Goal: Task Accomplishment & Management: Complete application form

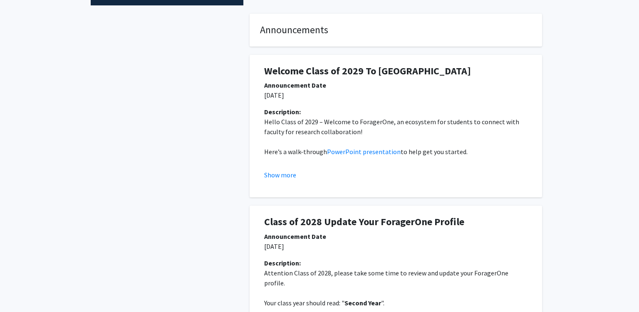
scroll to position [111, 0]
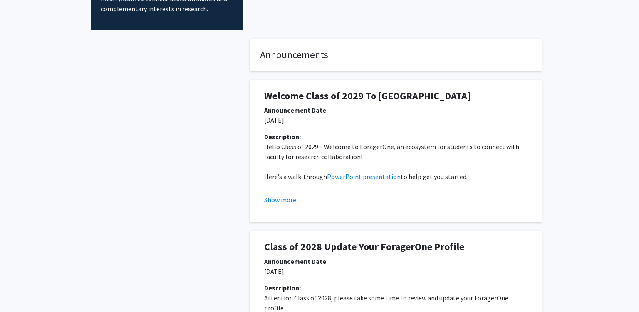
click at [357, 100] on h1 "Welcome Class of 2029 To ForagerOne" at bounding box center [395, 96] width 263 height 12
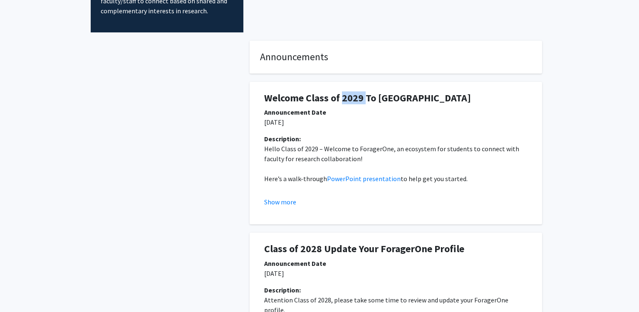
scroll to position [0, 0]
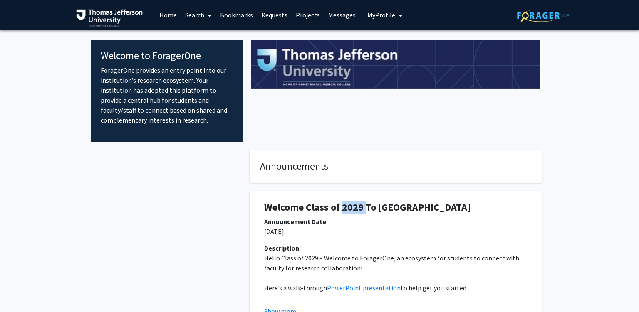
click at [211, 18] on icon at bounding box center [210, 15] width 4 height 7
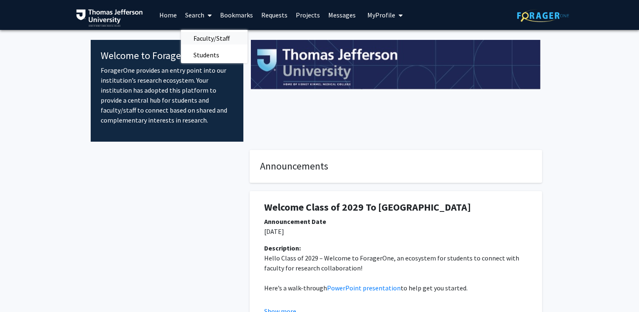
click at [212, 36] on span "Faculty/Staff" at bounding box center [211, 38] width 61 height 17
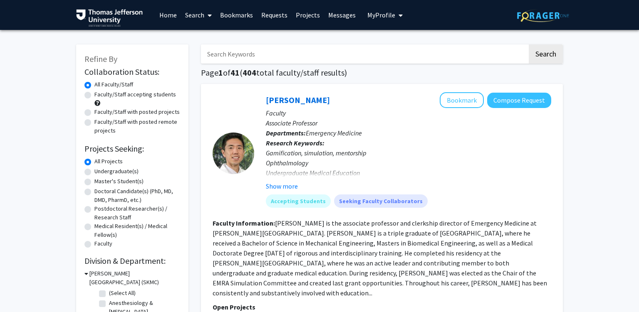
click at [93, 192] on div "Doctoral Candidate(s) (PhD, MD, DMD, PharmD, etc.)" at bounding box center [132, 195] width 96 height 17
click at [94, 192] on label "Doctoral Candidate(s) (PhD, MD, DMD, PharmD, etc.)" at bounding box center [137, 195] width 86 height 17
click at [94, 192] on input "Doctoral Candidate(s) (PhD, MD, DMD, PharmD, etc.)" at bounding box center [96, 189] width 5 height 5
radio input "true"
click at [94, 162] on label "All Projects" at bounding box center [108, 161] width 28 height 9
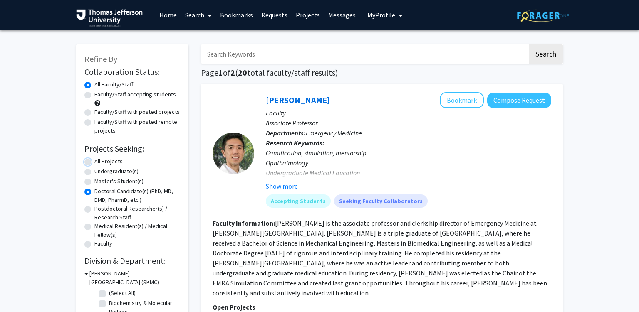
click at [94, 162] on input "All Projects" at bounding box center [96, 159] width 5 height 5
radio input "true"
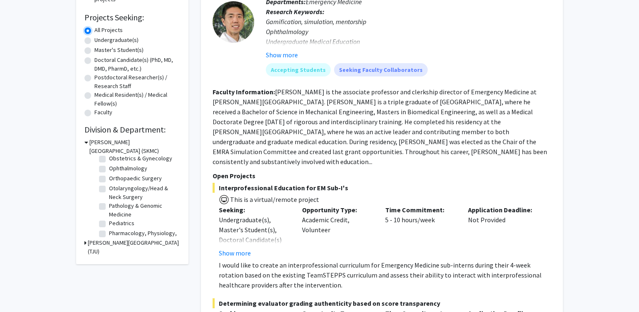
scroll to position [263, 0]
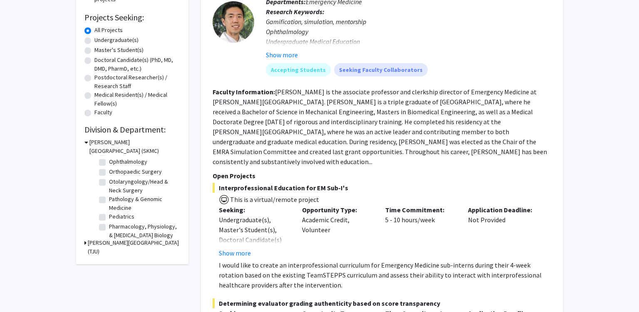
click at [109, 163] on label "Ophthalmology" at bounding box center [128, 162] width 38 height 9
click at [109, 163] on input "Ophthalmology" at bounding box center [111, 160] width 5 height 5
checkbox input "true"
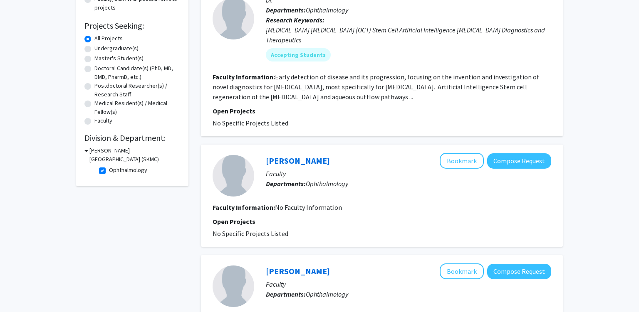
scroll to position [131, 0]
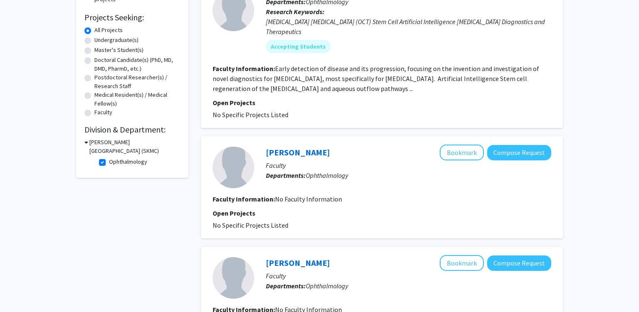
click at [86, 144] on icon at bounding box center [86, 142] width 4 height 9
click at [86, 144] on icon at bounding box center [85, 142] width 2 height 9
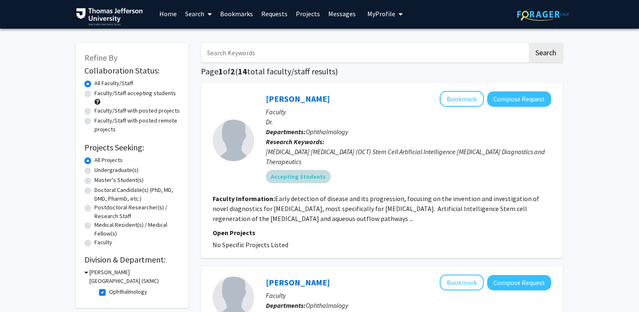
scroll to position [0, 0]
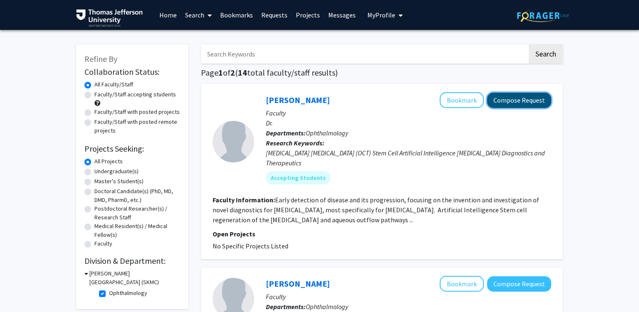
click at [522, 104] on button "Compose Request" at bounding box center [519, 100] width 64 height 15
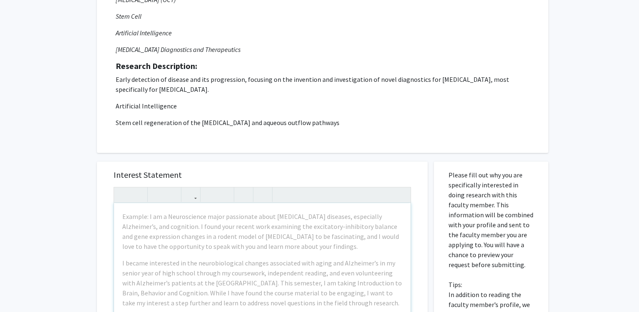
scroll to position [176, 0]
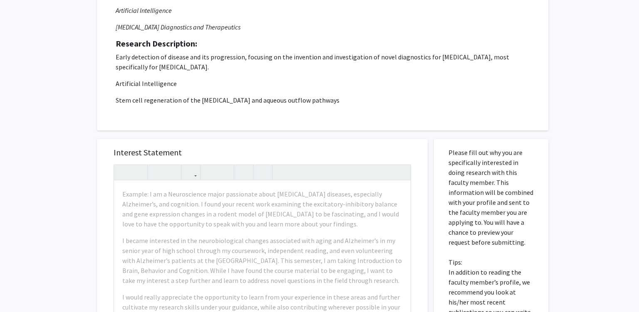
click at [239, 128] on div "Request for Joel Schuman Departments: Ophthalmology Research Keywords: Glaucoma…" at bounding box center [322, 4] width 451 height 254
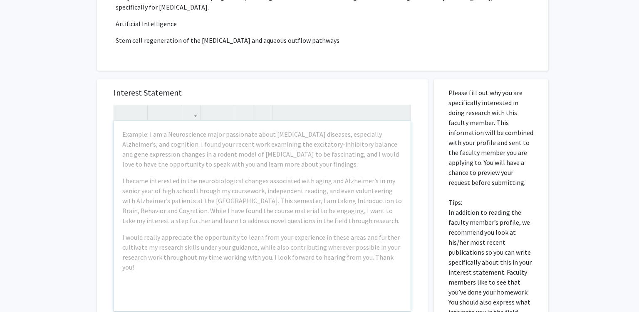
scroll to position [263, 0]
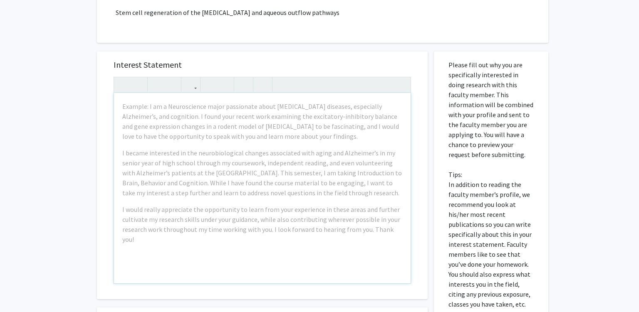
click at [245, 62] on h5 "Interest Statement" at bounding box center [262, 65] width 297 height 10
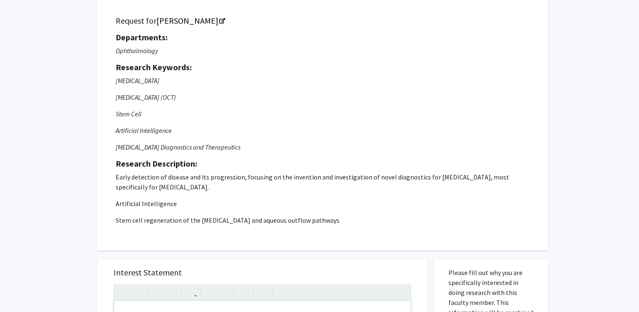
scroll to position [44, 0]
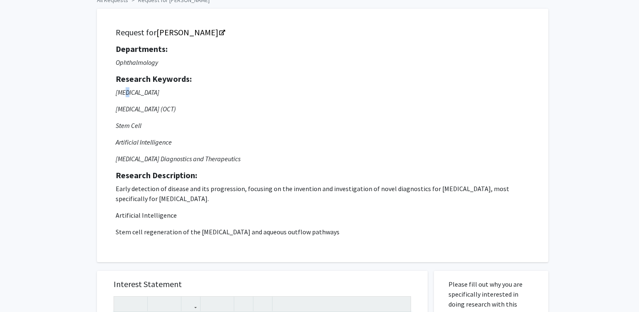
click at [126, 89] on p "[MEDICAL_DATA]" at bounding box center [323, 92] width 414 height 10
click at [131, 114] on icon "Glaucoma Optical Coherence Tomography (OCT) Stem Cell Artificial Intelligence G…" at bounding box center [323, 125] width 414 height 77
click at [124, 109] on p "[MEDICAL_DATA] (OCT)" at bounding box center [323, 109] width 414 height 10
drag, startPoint x: 124, startPoint y: 109, endPoint x: 192, endPoint y: 114, distance: 68.8
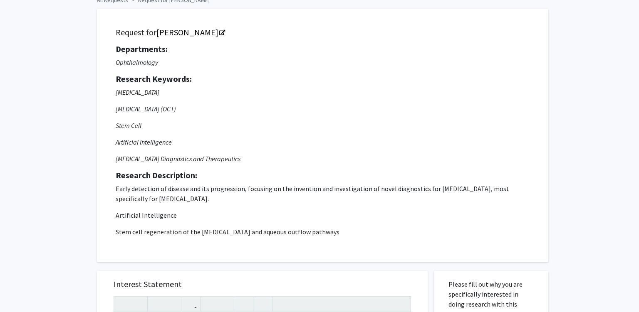
click at [199, 105] on p "[MEDICAL_DATA] (OCT)" at bounding box center [323, 109] width 414 height 10
click at [117, 120] on icon "Glaucoma Optical Coherence Tomography (OCT) Stem Cell Artificial Intelligence G…" at bounding box center [323, 125] width 414 height 77
drag, startPoint x: 126, startPoint y: 123, endPoint x: 152, endPoint y: 134, distance: 28.9
click at [145, 131] on icon "Glaucoma Optical Coherence Tomography (OCT) Stem Cell Artificial Intelligence G…" at bounding box center [323, 125] width 414 height 77
drag, startPoint x: 128, startPoint y: 137, endPoint x: 140, endPoint y: 141, distance: 13.2
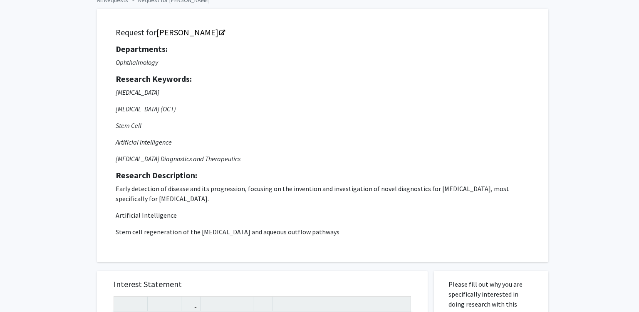
click at [128, 137] on p "Artificial Intelligence" at bounding box center [323, 142] width 414 height 10
drag, startPoint x: 140, startPoint y: 141, endPoint x: 198, endPoint y: 147, distance: 58.1
click at [198, 147] on icon "Glaucoma Optical Coherence Tomography (OCT) Stem Cell Artificial Intelligence G…" at bounding box center [323, 125] width 414 height 77
click at [120, 157] on p "[MEDICAL_DATA] Diagnostics and Therapeutics" at bounding box center [323, 159] width 414 height 10
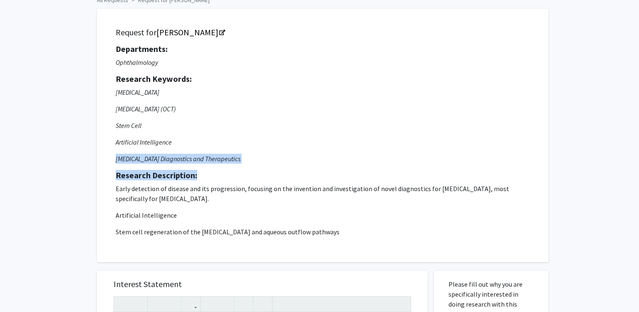
drag, startPoint x: 120, startPoint y: 157, endPoint x: 280, endPoint y: 175, distance: 161.1
click at [258, 174] on div "Departments: Ophthalmology Research Keywords: Glaucoma Optical Coherence Tomogr…" at bounding box center [323, 140] width 414 height 193
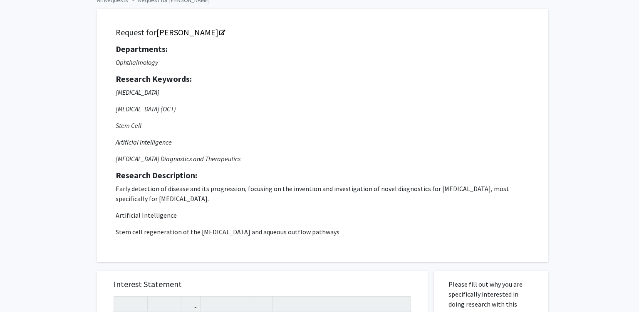
click at [141, 188] on p "Early detection of disease and its progression, focusing on the invention and i…" at bounding box center [323, 194] width 414 height 20
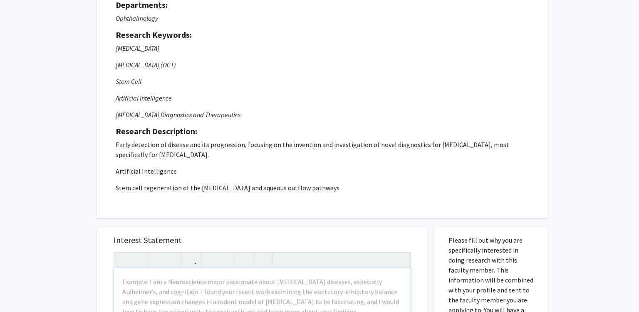
scroll to position [0, 0]
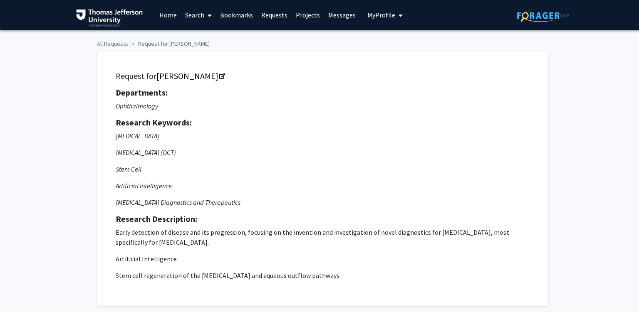
click at [132, 122] on strong "Research Keywords:" at bounding box center [154, 122] width 76 height 10
drag, startPoint x: 132, startPoint y: 122, endPoint x: 230, endPoint y: 125, distance: 98.6
click at [189, 121] on strong "Research Keywords:" at bounding box center [154, 122] width 76 height 10
click at [219, 77] on icon "Opens in a new tab" at bounding box center [222, 76] width 6 height 5
click at [169, 157] on p "[MEDICAL_DATA] (OCT)" at bounding box center [323, 153] width 414 height 10
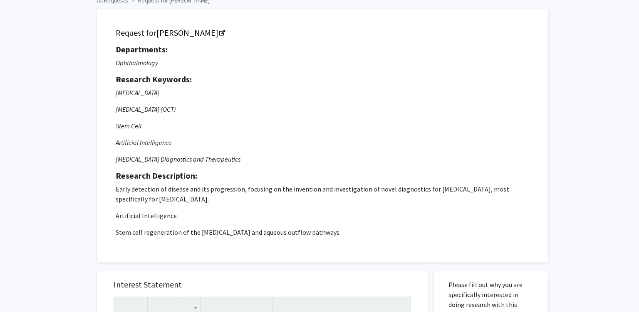
scroll to position [44, 0]
click at [323, 188] on p "Early detection of disease and its progression, focusing on the invention and i…" at bounding box center [323, 194] width 414 height 20
click at [389, 189] on p "Early detection of disease and its progression, focusing on the invention and i…" at bounding box center [323, 194] width 414 height 20
drag, startPoint x: 389, startPoint y: 189, endPoint x: 485, endPoint y: 189, distance: 95.7
click at [435, 189] on p "Early detection of disease and its progression, focusing on the invention and i…" at bounding box center [323, 194] width 414 height 20
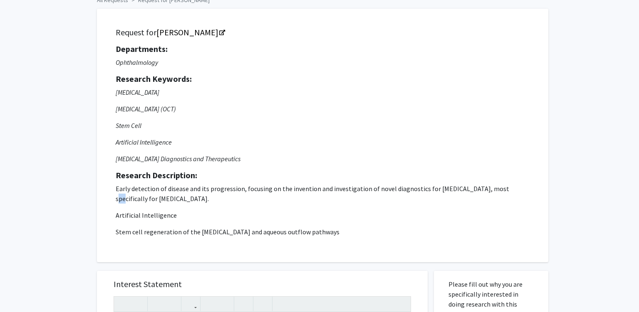
click at [492, 191] on p "Early detection of disease and its progression, focusing on the invention and i…" at bounding box center [323, 194] width 414 height 20
click at [493, 188] on p "Early detection of disease and its progression, focusing on the invention and i…" at bounding box center [323, 194] width 414 height 20
click at [136, 196] on p "Early detection of disease and its progression, focusing on the invention and i…" at bounding box center [323, 194] width 414 height 20
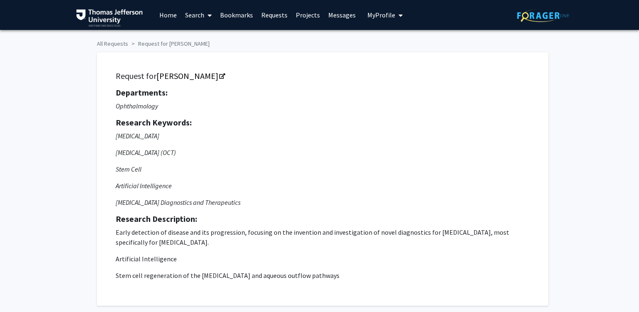
scroll to position [0, 0]
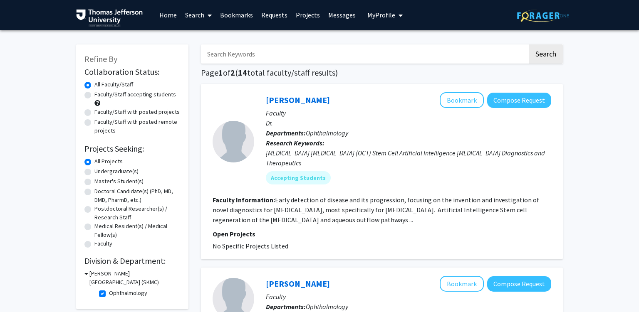
click at [379, 158] on div "Glaucoma Optical Coherence Tomography (OCT) Stem Cell Artificial Intelligence G…" at bounding box center [408, 158] width 285 height 20
click at [439, 151] on div "Glaucoma Optical Coherence Tomography (OCT) Stem Cell Artificial Intelligence G…" at bounding box center [408, 158] width 285 height 20
click at [440, 151] on div "Glaucoma Optical Coherence Tomography (OCT) Stem Cell Artificial Intelligence G…" at bounding box center [408, 158] width 285 height 20
click at [489, 153] on div "Glaucoma Optical Coherence Tomography (OCT) Stem Cell Artificial Intelligence G…" at bounding box center [408, 158] width 285 height 20
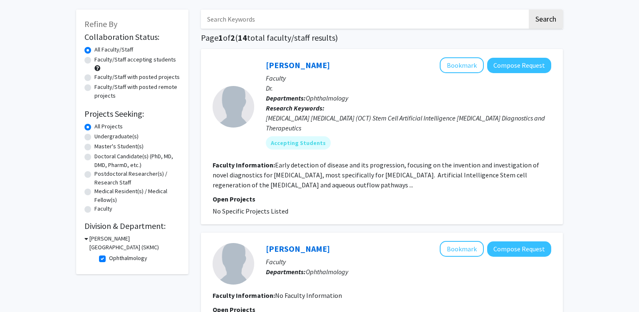
scroll to position [44, 0]
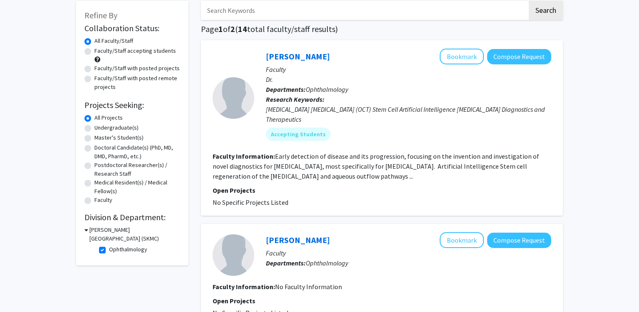
click at [286, 201] on fg-project-list "No Specific Projects Listed" at bounding box center [382, 203] width 339 height 10
drag, startPoint x: 289, startPoint y: 201, endPoint x: 264, endPoint y: 200, distance: 24.6
click at [278, 202] on fg-project-list "No Specific Projects Listed" at bounding box center [382, 203] width 339 height 10
click at [371, 111] on div "Glaucoma Optical Coherence Tomography (OCT) Stem Cell Artificial Intelligence G…" at bounding box center [408, 114] width 285 height 20
drag, startPoint x: 403, startPoint y: 112, endPoint x: 356, endPoint y: 120, distance: 48.6
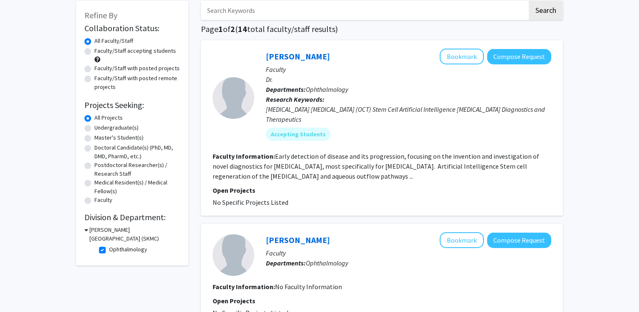
click at [403, 112] on div "Glaucoma Optical Coherence Tomography (OCT) Stem Cell Artificial Intelligence G…" at bounding box center [408, 114] width 285 height 20
click at [432, 109] on div "Glaucoma Optical Coherence Tomography (OCT) Stem Cell Artificial Intelligence G…" at bounding box center [408, 114] width 285 height 20
click at [432, 110] on div "Glaucoma Optical Coherence Tomography (OCT) Stem Cell Artificial Intelligence G…" at bounding box center [408, 114] width 285 height 20
click at [490, 111] on div "Glaucoma Optical Coherence Tomography (OCT) Stem Cell Artificial Intelligence G…" at bounding box center [408, 114] width 285 height 20
drag, startPoint x: 265, startPoint y: 111, endPoint x: 317, endPoint y: 200, distance: 103.8
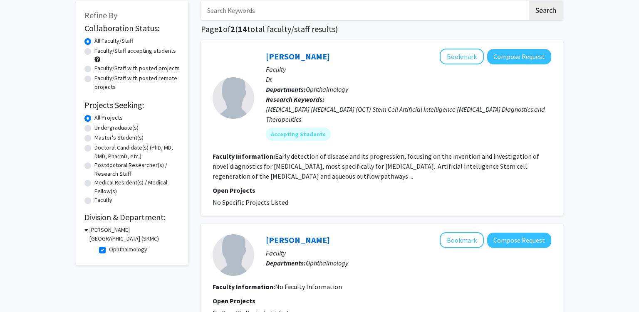
click at [318, 122] on div "Joel Schuman Bookmark Compose Request Faculty Dr. Departments: Ophthalmology Re…" at bounding box center [402, 98] width 297 height 99
click at [297, 164] on fg-read-more "Early detection of disease and its progression, focusing on the invention and i…" at bounding box center [376, 166] width 327 height 28
click at [369, 158] on fg-read-more "Early detection of disease and its progression, focusing on the invention and i…" at bounding box center [376, 166] width 327 height 28
click at [404, 155] on fg-read-more "Early detection of disease and its progression, focusing on the invention and i…" at bounding box center [376, 166] width 327 height 28
click at [305, 111] on div "Glaucoma Optical Coherence Tomography (OCT) Stem Cell Artificial Intelligence G…" at bounding box center [408, 114] width 285 height 20
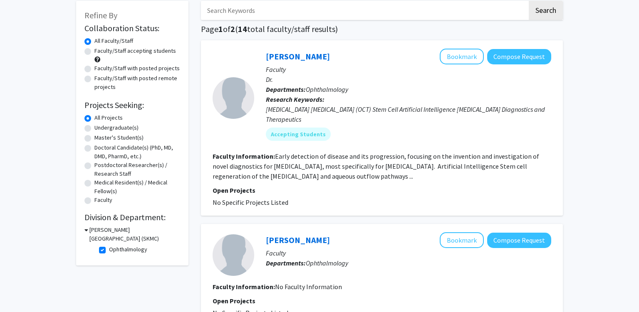
drag, startPoint x: 268, startPoint y: 109, endPoint x: 325, endPoint y: 129, distance: 60.9
click at [317, 119] on div "Glaucoma Optical Coherence Tomography (OCT) Stem Cell Artificial Intelligence G…" at bounding box center [408, 114] width 285 height 20
copy div "Glaucoma Optical Coherence Tomography (OCT) Stem Cell Artificial Intelligence G…"
click at [530, 61] on button "Compose Request" at bounding box center [519, 56] width 64 height 15
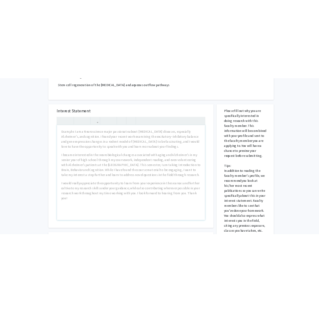
scroll to position [263, 0]
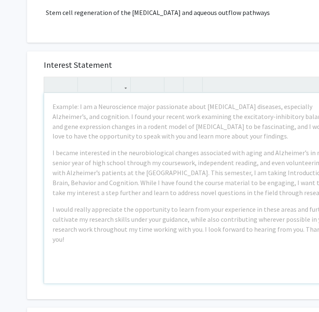
click at [229, 246] on div "Example: I am a Neuroscience major passionate about neurodegenerative diseases,…" at bounding box center [192, 188] width 297 height 191
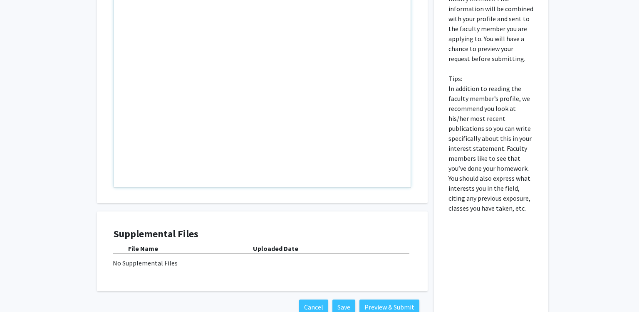
scroll to position [282, 0]
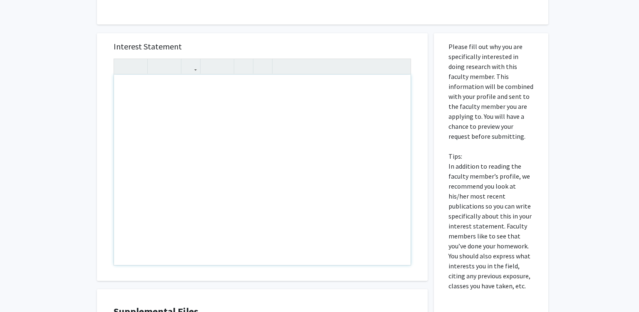
click at [242, 121] on div "Note to users with screen readers: Please press Alt+0 or Option+0 to deactivate…" at bounding box center [262, 170] width 297 height 191
paste div "Note to users with screen readers: Please press Alt+0 or Option+0 to deactivate…"
type textarea "<p>Dear Dr. Schuman,</p><p>My name is Parisa Yazdankhah Kenary, and I am a firs…"
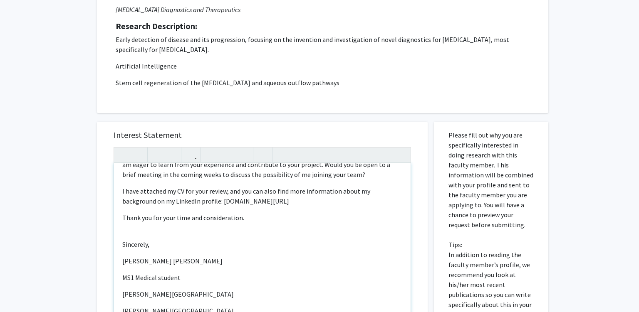
scroll to position [194, 0]
click at [157, 227] on div "Dear Dr. Schuman, My name is Parisa Yazdankhah Kenary, and I am a first-year Me…" at bounding box center [262, 258] width 297 height 191
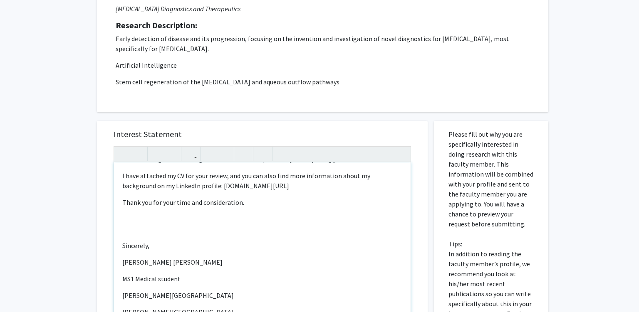
scroll to position [228, 0]
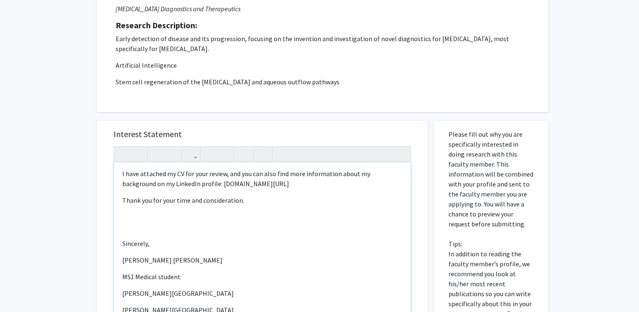
click at [172, 239] on div "Dear Dr. Schuman, My name is Parisa Yazdankhah Kenary, and I am a first-year Me…" at bounding box center [262, 258] width 297 height 191
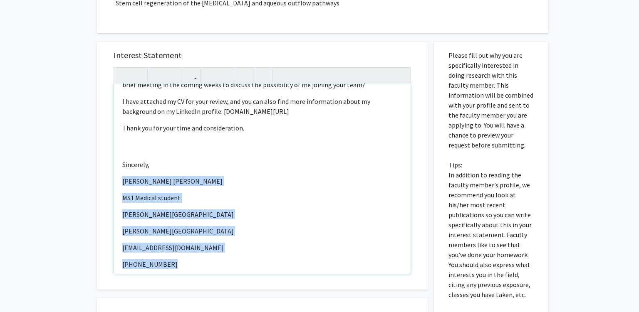
scroll to position [282, 0]
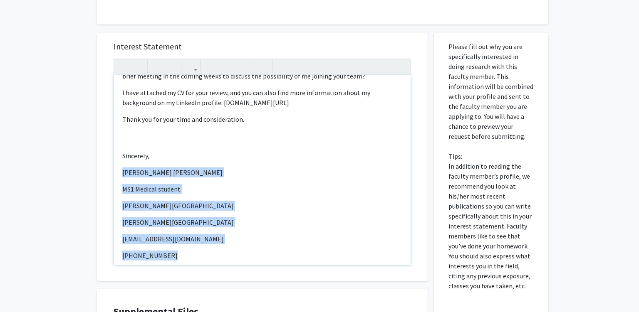
drag, startPoint x: 122, startPoint y: 248, endPoint x: 187, endPoint y: 256, distance: 65.4
click at [187, 256] on div "Dear Dr. Schuman, My name is Parisa Yazdankhah Kenary, and I am a first-year Me…" at bounding box center [262, 170] width 297 height 191
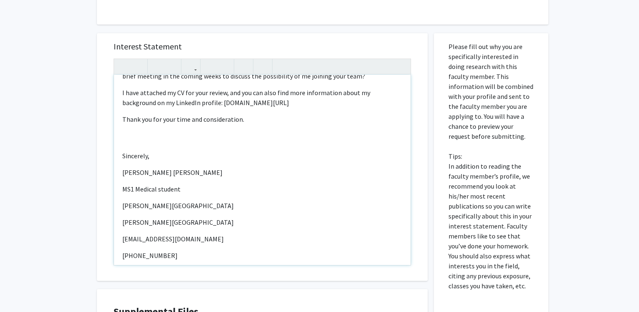
drag, startPoint x: 346, startPoint y: 104, endPoint x: 315, endPoint y: 126, distance: 38.2
click at [346, 103] on div "Dear Dr. Schuman, My name is Parisa Yazdankhah Kenary, and I am a first-year Me…" at bounding box center [262, 170] width 297 height 191
click at [304, 93] on p "I have attached my CV for your review, and you can also find more information a…" at bounding box center [262, 98] width 280 height 20
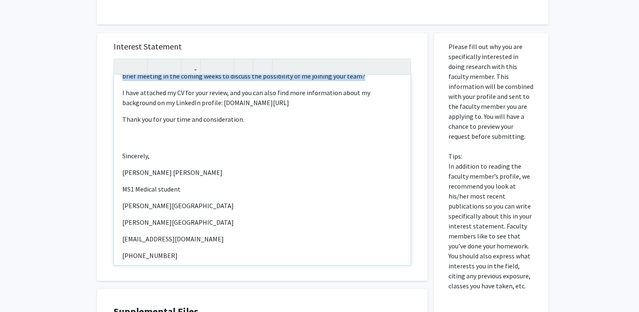
click at [305, 93] on p "I have attached my CV for your review, and you can also find more information a…" at bounding box center [262, 98] width 280 height 20
click at [302, 94] on p "I have attached my CV for your review, and you can also find more information a…" at bounding box center [262, 98] width 280 height 20
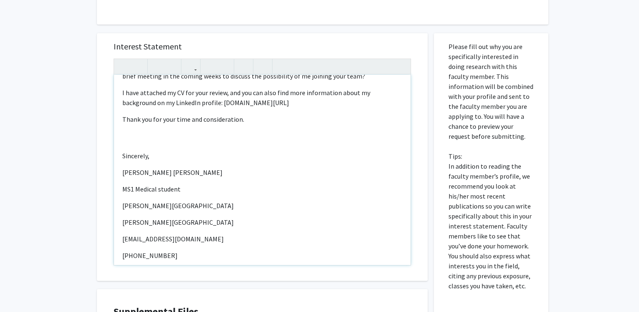
type textarea "<p>Dear Dr. Schuman,</p><p>My name is Parisa Yazdankhah Kenary, and I am a firs…"
drag, startPoint x: 306, startPoint y: 94, endPoint x: 188, endPoint y: 93, distance: 117.7
click at [188, 93] on p "I have attached my CV for your review, and you can also find more information a…" at bounding box center [262, 98] width 280 height 20
click at [189, 67] on icon "button" at bounding box center [190, 66] width 7 height 14
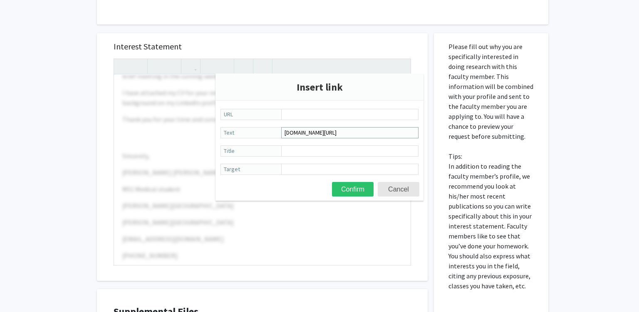
drag, startPoint x: 385, startPoint y: 134, endPoint x: 268, endPoint y: 136, distance: 116.9
click at [281, 136] on input "www.linkedin.com/in/parisa-y-163101bb" at bounding box center [349, 132] width 137 height 11
click at [324, 113] on input "URL" at bounding box center [349, 114] width 137 height 11
paste input "www.linkedin.com/in/parisa-y-163101bb"
type input "www.linkedin.com/in/parisa-y-163101bb"
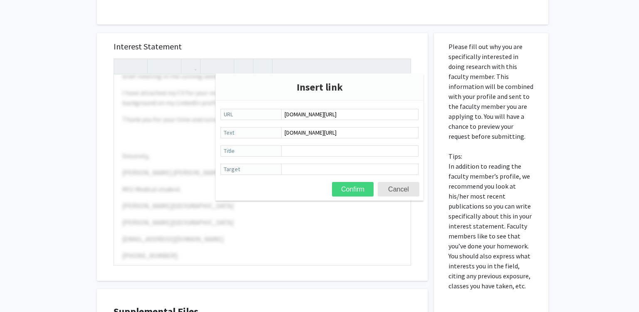
click at [367, 190] on button "Confirm" at bounding box center [353, 189] width 42 height 15
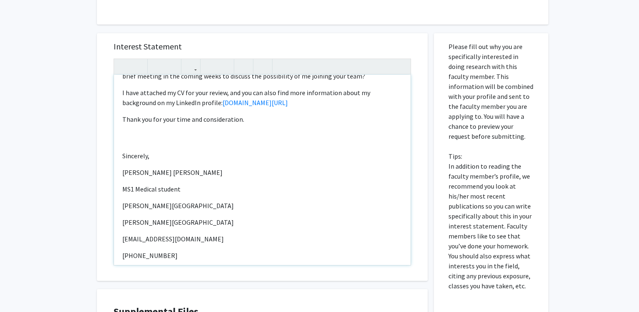
click at [302, 115] on div "Dear Dr. Schuman, My name is Parisa Yazdankhah Kenary, and I am a first-year Me…" at bounding box center [262, 170] width 297 height 191
click at [263, 99] on link "www.linkedin.com/in/parisa-y-163101bb" at bounding box center [255, 103] width 65 height 8
click at [160, 99] on div "Dear Dr. Schuman, My name is Parisa Yazdankhah Kenary, and I am a first-year Me…" at bounding box center [262, 170] width 297 height 191
click at [267, 116] on div "Dear Dr. Schuman, My name is Parisa Yazdankhah Kenary, and I am a first-year Me…" at bounding box center [262, 170] width 297 height 191
click at [242, 126] on div "Dear Dr. Schuman, My name is Parisa Yazdankhah Kenary, and I am a first-year Me…" at bounding box center [262, 170] width 297 height 191
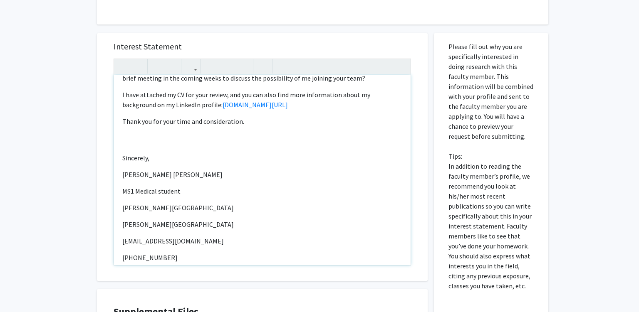
scroll to position [222, 0]
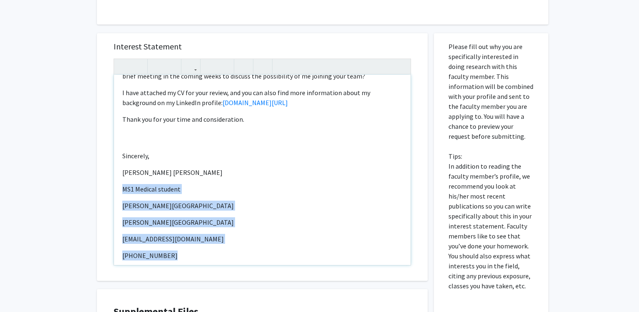
drag, startPoint x: 173, startPoint y: 251, endPoint x: 124, endPoint y: 183, distance: 83.9
click at [124, 183] on div "Dear Dr. Schuman, My name is Parisa Yazdankhah Kenary, and I am a first-year Me…" at bounding box center [262, 170] width 297 height 191
click at [163, 201] on p "Sidney Kimmel Medical College" at bounding box center [262, 206] width 280 height 10
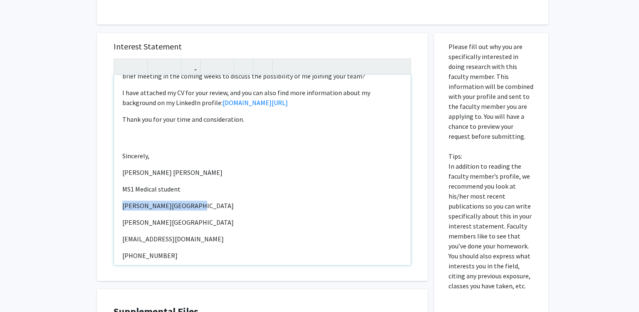
click at [188, 187] on div "Dear Dr. Schuman, My name is Parisa Yazdankhah Kenary, and I am a first-year Me…" at bounding box center [262, 170] width 297 height 191
click at [182, 184] on p "MS1 Medical student" at bounding box center [262, 189] width 280 height 10
click at [220, 201] on p "Sidney Kimmel Medical College" at bounding box center [262, 206] width 280 height 10
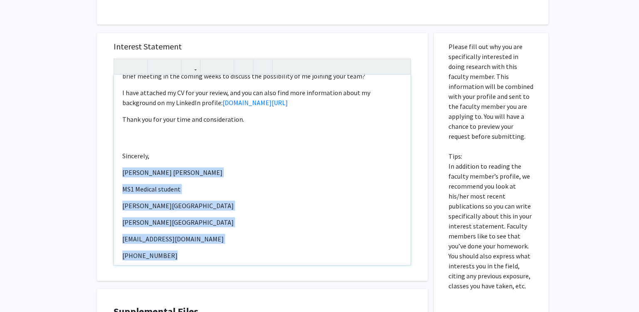
drag, startPoint x: 122, startPoint y: 160, endPoint x: 205, endPoint y: 198, distance: 91.2
click at [184, 245] on div "Dear Dr. Schuman, My name is Parisa Yazdankhah Kenary, and I am a first-year Me…" at bounding box center [262, 170] width 297 height 191
click at [244, 69] on icon "button" at bounding box center [243, 66] width 7 height 14
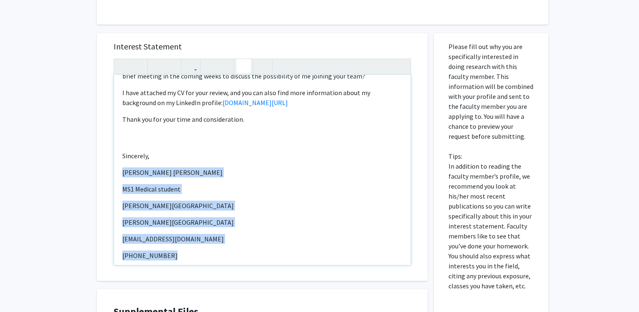
click at [244, 69] on icon "button" at bounding box center [243, 66] width 7 height 14
click at [197, 70] on button "button" at bounding box center [190, 66] width 15 height 15
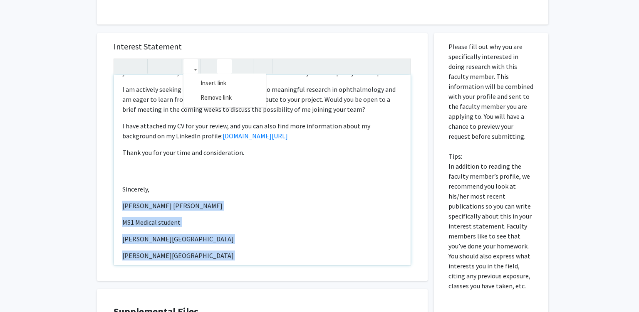
click at [222, 69] on icon "button" at bounding box center [224, 66] width 7 height 14
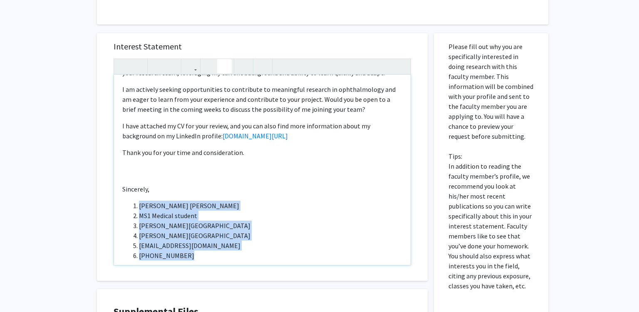
click at [222, 69] on icon "button" at bounding box center [224, 66] width 7 height 14
click at [226, 69] on icon "button" at bounding box center [224, 66] width 7 height 14
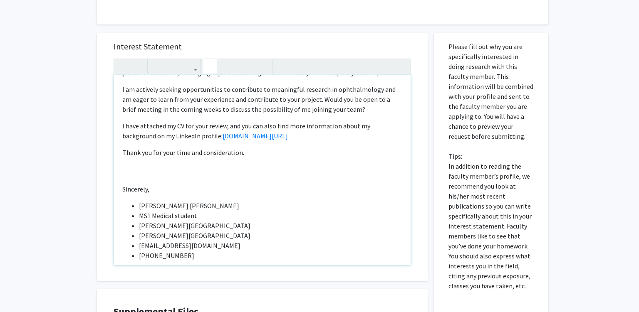
click at [214, 67] on button "button" at bounding box center [210, 66] width 15 height 15
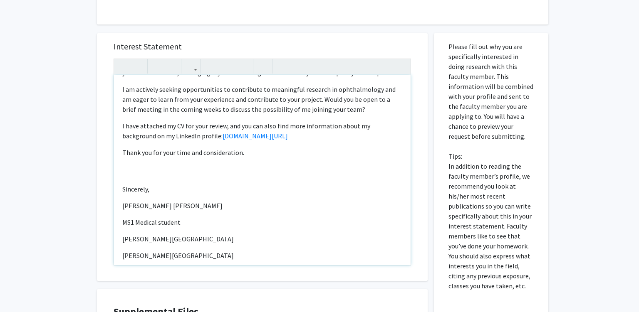
click at [198, 201] on p "[PERSON_NAME] [PERSON_NAME]" at bounding box center [262, 206] width 280 height 10
click at [157, 184] on p "Sincerely," at bounding box center [262, 189] width 280 height 10
type textarea "<p>Dear Dr. Schuman,</p><p>My name is Parisa Yazdankhah Kenary, and I am a firs…"
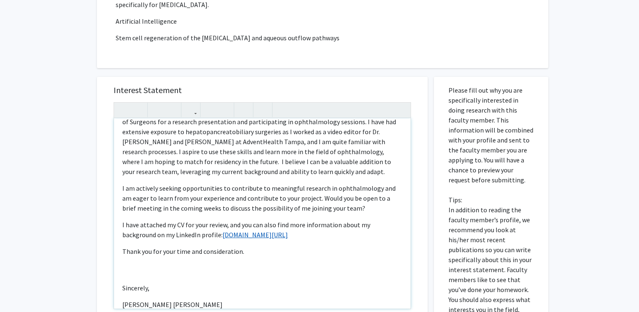
scroll to position [122, 0]
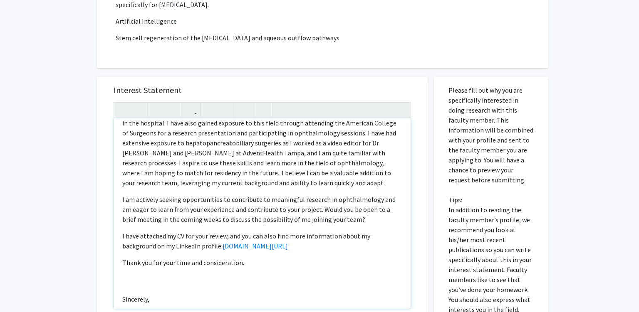
click at [186, 231] on p "I have attached my CV for your review, and you can also find more information a…" at bounding box center [262, 241] width 280 height 20
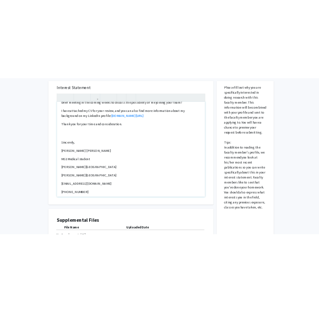
scroll to position [413, 0]
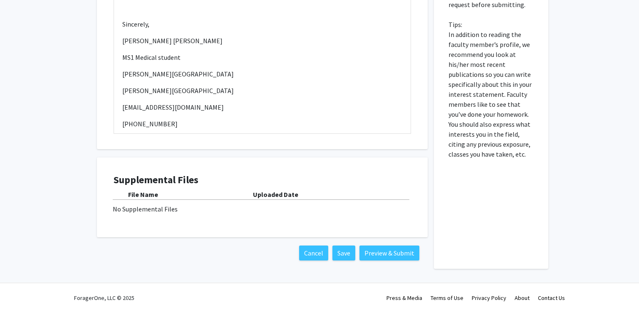
click at [162, 210] on div "No Supplemental Files" at bounding box center [262, 209] width 299 height 10
click at [153, 205] on div "No Supplemental Files" at bounding box center [262, 209] width 299 height 10
click at [240, 205] on div "No Supplemental Files" at bounding box center [262, 209] width 299 height 10
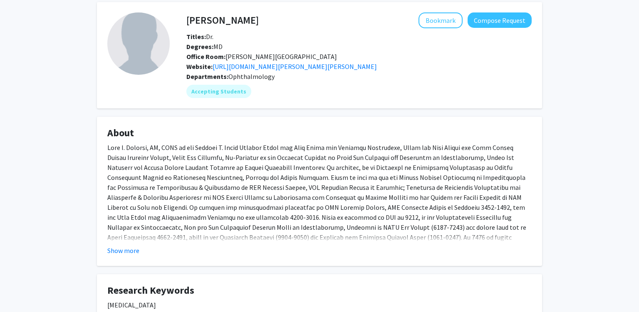
scroll to position [44, 0]
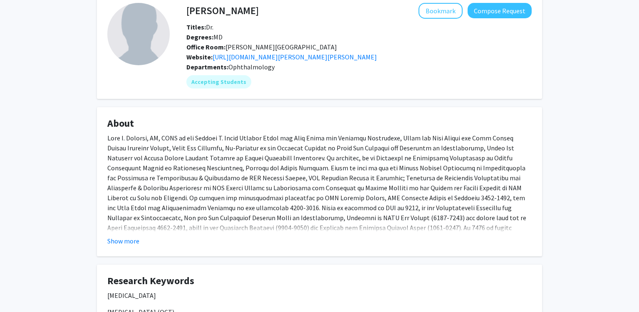
click at [197, 139] on span at bounding box center [316, 188] width 419 height 108
drag, startPoint x: 197, startPoint y: 139, endPoint x: 234, endPoint y: 137, distance: 37.5
click at [199, 139] on span at bounding box center [316, 188] width 419 height 108
click at [250, 136] on span at bounding box center [316, 188] width 419 height 108
click at [250, 137] on span at bounding box center [316, 188] width 419 height 108
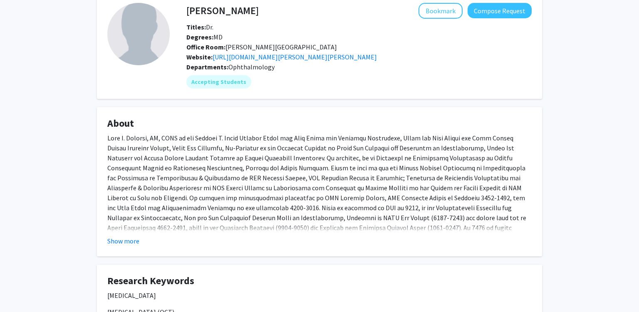
click at [299, 142] on p at bounding box center [319, 188] width 424 height 110
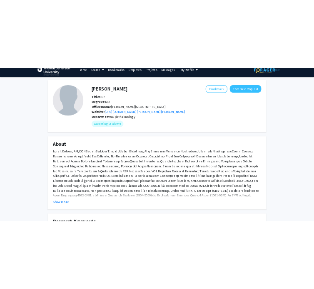
scroll to position [0, 0]
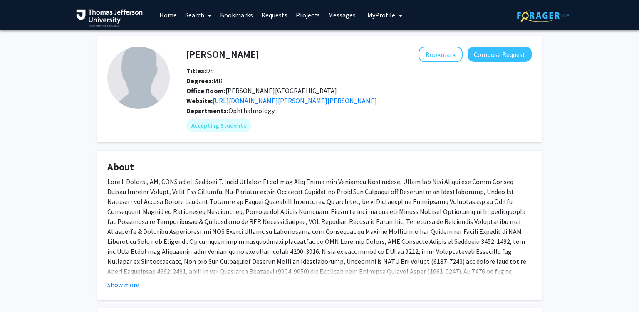
click at [229, 89] on span "Office Room: [PERSON_NAME][GEOGRAPHIC_DATA]" at bounding box center [261, 91] width 151 height 8
drag, startPoint x: 229, startPoint y: 89, endPoint x: 297, endPoint y: 89, distance: 67.8
click at [289, 89] on span "Office Room: [PERSON_NAME][GEOGRAPHIC_DATA]" at bounding box center [261, 91] width 151 height 8
click at [330, 82] on div "Degrees: MD" at bounding box center [359, 81] width 358 height 10
click at [250, 112] on span "Ophthalmology" at bounding box center [251, 110] width 46 height 8
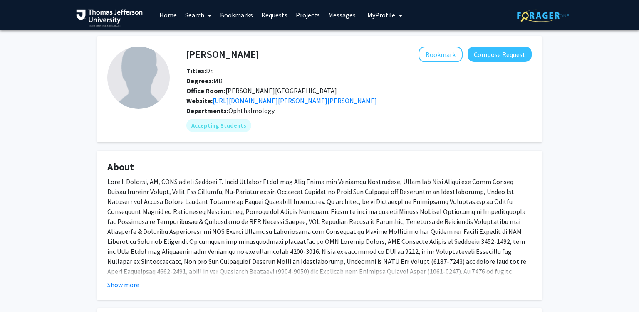
click at [250, 112] on span "Ophthalmology" at bounding box center [251, 110] width 46 height 8
drag, startPoint x: 228, startPoint y: 55, endPoint x: 245, endPoint y: 51, distance: 18.0
click at [245, 51] on h4 "[PERSON_NAME]" at bounding box center [222, 54] width 72 height 15
click at [128, 288] on button "Show more" at bounding box center [123, 285] width 32 height 10
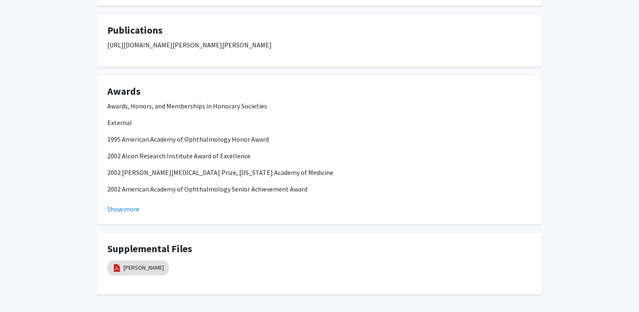
scroll to position [727, 0]
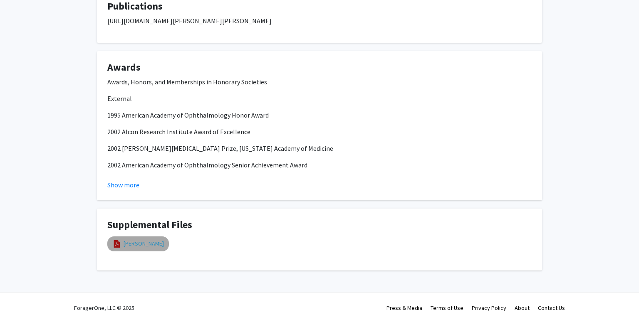
click at [145, 240] on link "[PERSON_NAME]" at bounding box center [144, 244] width 40 height 9
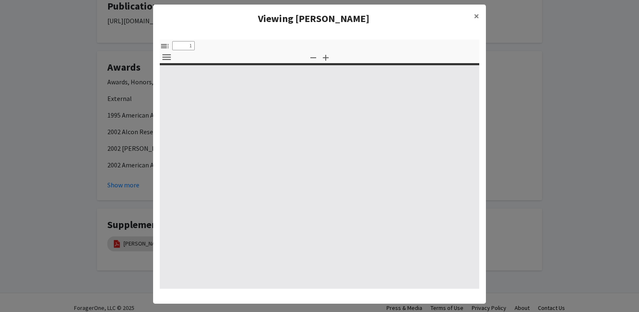
select select "custom"
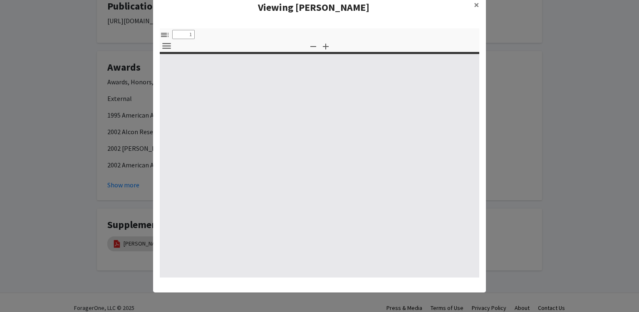
type input "0"
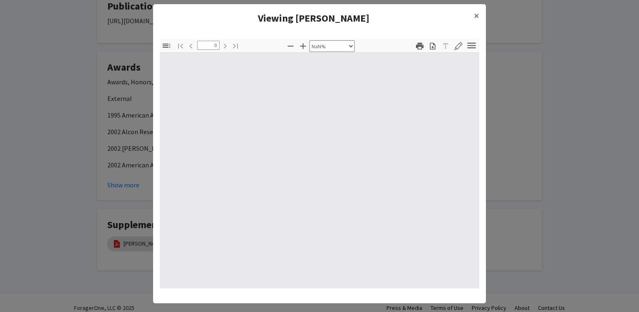
scroll to position [0, 0]
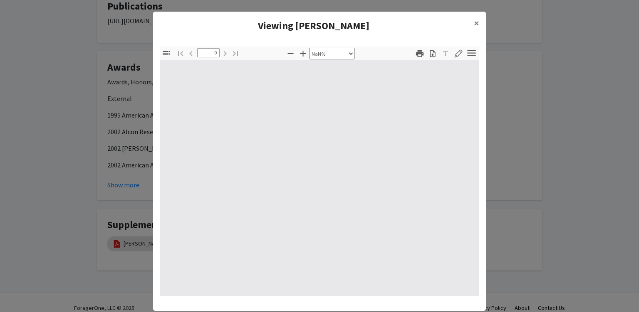
select select "auto"
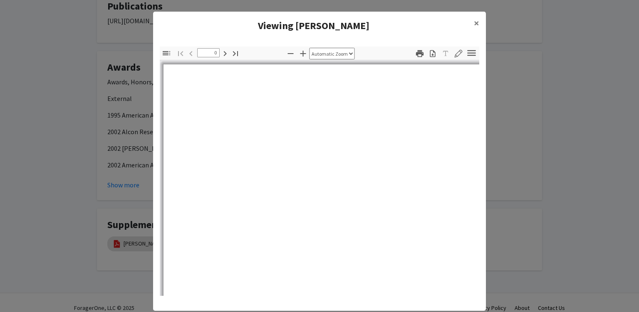
type input "1"
select select "auto"
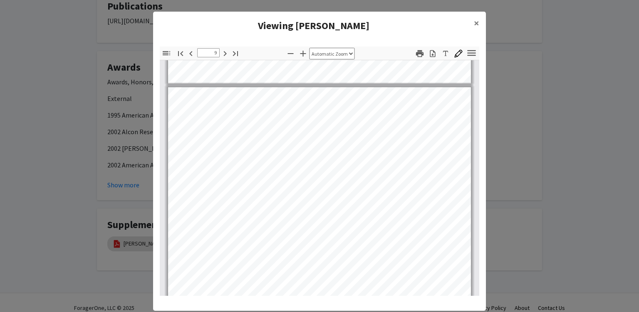
scroll to position [3376, 0]
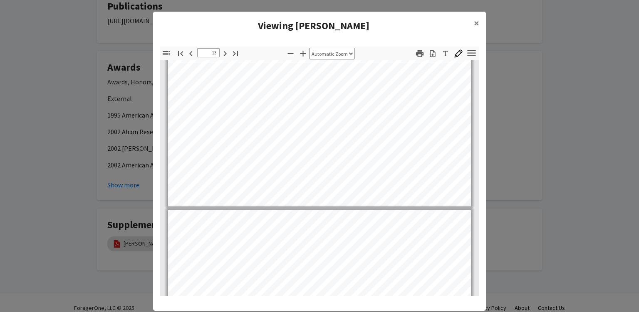
type input "14"
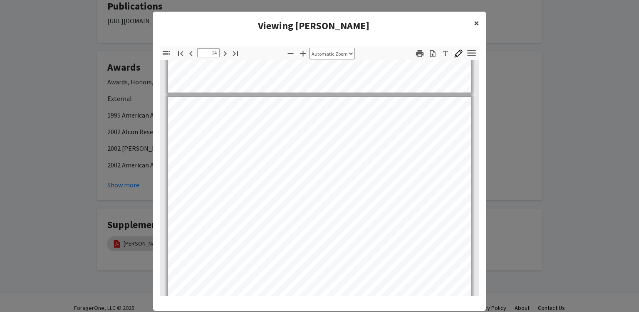
click at [318, 23] on button "×" at bounding box center [476, 23] width 19 height 23
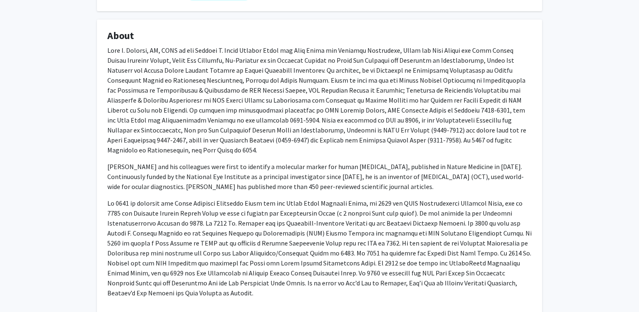
scroll to position [0, 0]
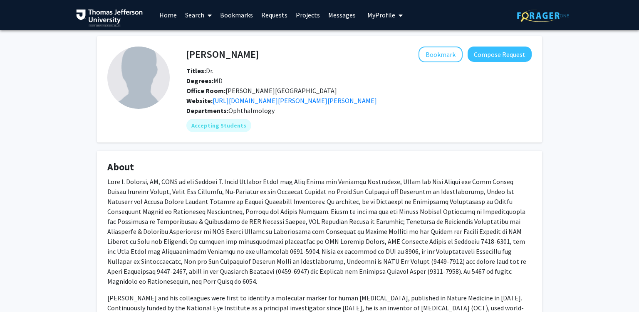
click at [318, 68] on div "Titles: Dr." at bounding box center [359, 71] width 358 height 10
click at [318, 49] on button "Compose Request" at bounding box center [500, 54] width 64 height 15
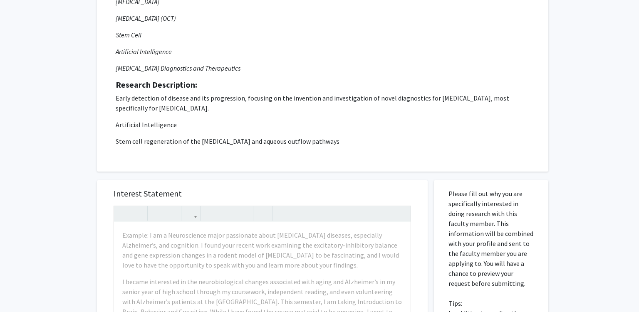
scroll to position [351, 0]
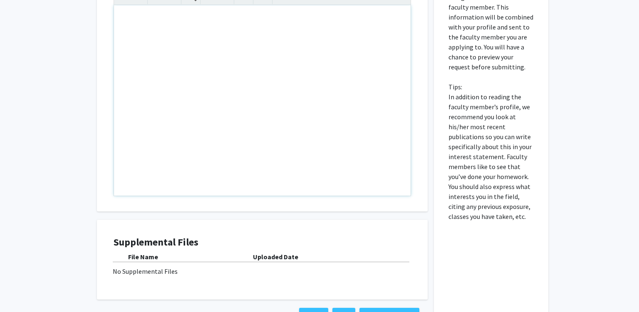
paste div "Note to users with screen readers: Please press Alt+0 or Option+0 to deactivate…"
type textarea "<p>[DOMAIN_NAME][URL];</p>"
drag, startPoint x: 154, startPoint y: 24, endPoint x: 0, endPoint y: 24, distance: 153.9
click at [114, 24] on div "[DOMAIN_NAME][URL]" at bounding box center [262, 100] width 297 height 191
click at [198, 89] on div "Note to users with screen readers: Please press Alt+0 or Option+0 to deactivate…" at bounding box center [262, 100] width 297 height 191
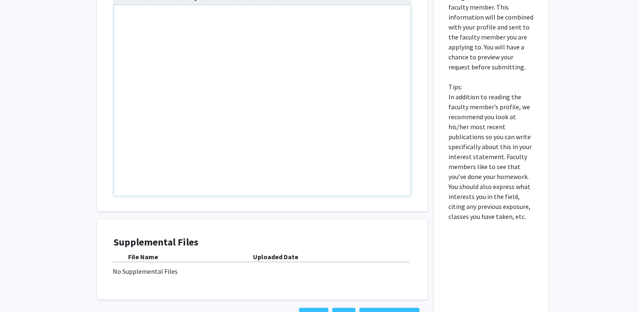
type textarea "<p>Dear [PERSON_NAME],</p><p>My name is [PERSON_NAME] [PERSON_NAME], and I am a…"
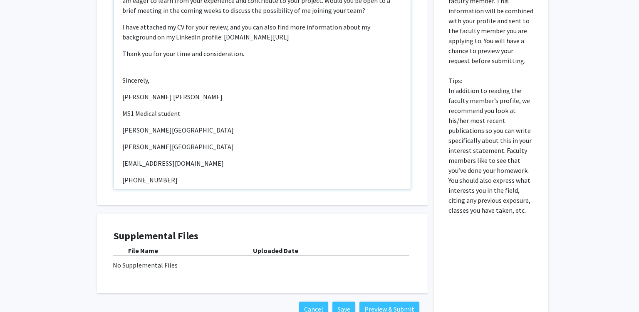
scroll to position [326, 0]
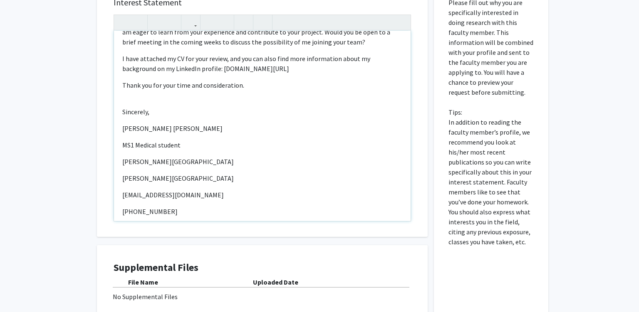
drag, startPoint x: 188, startPoint y: 59, endPoint x: 300, endPoint y: 57, distance: 112.3
click at [300, 57] on p "I have attached my CV for your review, and you can also find more information a…" at bounding box center [262, 64] width 280 height 20
click at [192, 24] on icon "button" at bounding box center [190, 22] width 7 height 14
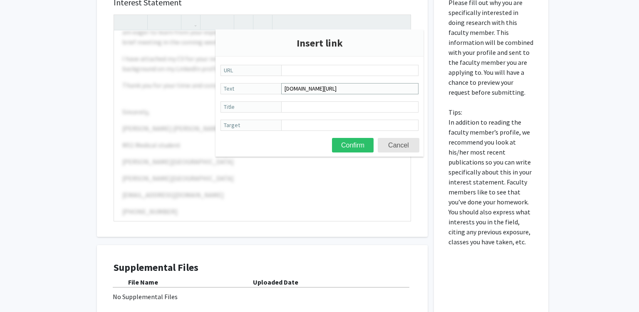
drag, startPoint x: 383, startPoint y: 88, endPoint x: 268, endPoint y: 86, distance: 115.7
click at [281, 86] on input "[DOMAIN_NAME][URL]" at bounding box center [349, 88] width 137 height 11
click at [305, 67] on input "URL" at bounding box center [349, 70] width 137 height 11
paste input "www.linkedin.com/in/parisa-y-163101bb"
type input "www.linkedin.com/in/parisa-y-163101bb"
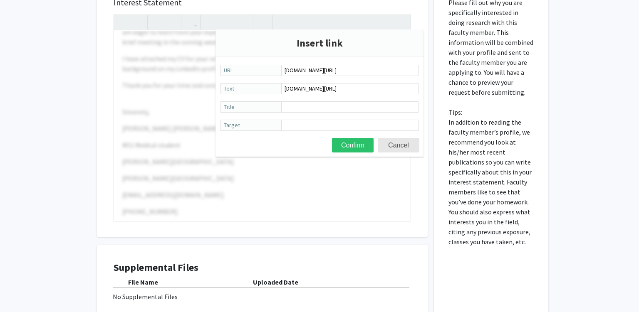
click at [318, 99] on form "www.linkedin.com/in/parisa-y-163101bb URL www.linkedin.com/in/parisa-y-163101bb…" at bounding box center [319, 98] width 208 height 67
drag, startPoint x: 393, startPoint y: 89, endPoint x: 280, endPoint y: 82, distance: 113.4
click at [281, 83] on input "www.linkedin.com/in/parisa-y-163101bb" at bounding box center [349, 88] width 137 height 11
type input "LinkedIn Parisa Y Kenary"
click at [318, 141] on button "Confirm" at bounding box center [353, 145] width 42 height 15
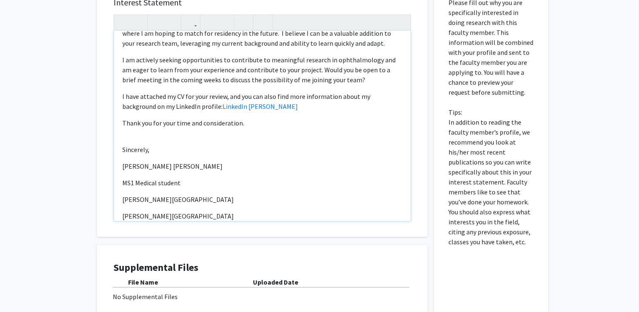
scroll to position [162, 0]
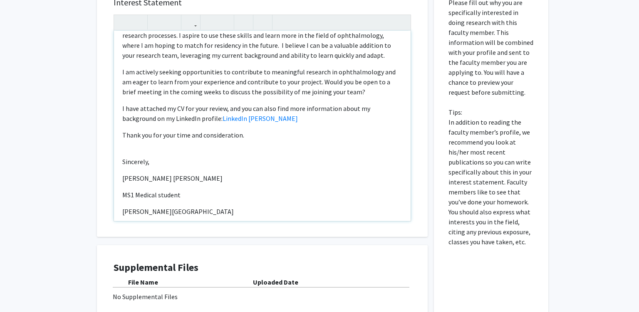
drag, startPoint x: 253, startPoint y: 119, endPoint x: 273, endPoint y: 142, distance: 31.0
click at [253, 119] on div "Dear Dr. Schuman, My name is Parisa Yazdankhah Kenary, and I am a first-year Me…" at bounding box center [262, 126] width 297 height 191
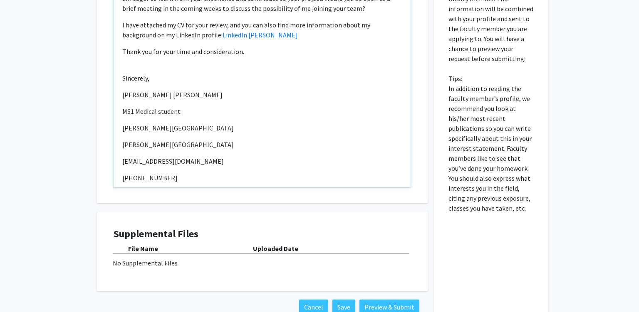
scroll to position [369, 0]
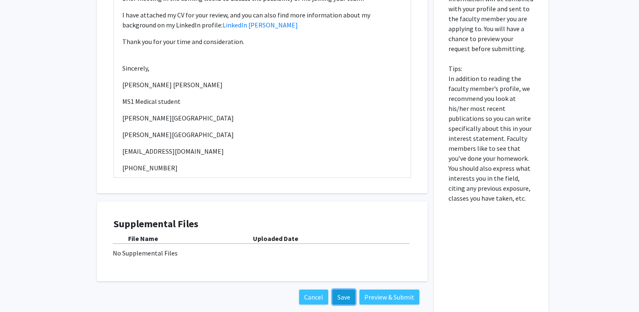
click at [318, 297] on button "Save" at bounding box center [343, 297] width 23 height 15
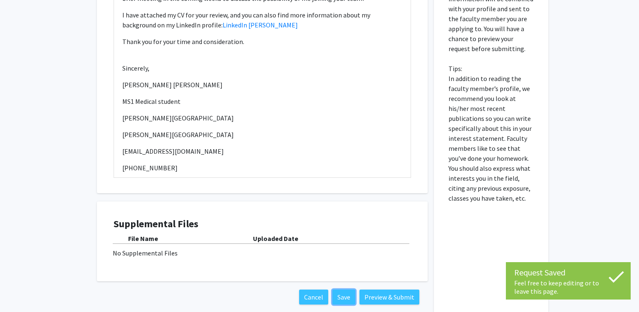
scroll to position [413, 0]
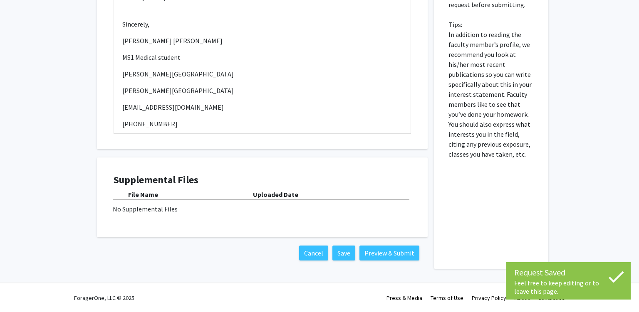
click at [230, 211] on div "No Supplemental Files" at bounding box center [262, 209] width 299 height 10
click at [147, 207] on div "No Supplemental Files" at bounding box center [262, 209] width 299 height 10
drag, startPoint x: 147, startPoint y: 209, endPoint x: 196, endPoint y: 211, distance: 49.1
click at [148, 210] on div "No Supplemental Files" at bounding box center [262, 209] width 299 height 10
drag, startPoint x: 229, startPoint y: 203, endPoint x: 351, endPoint y: 200, distance: 122.7
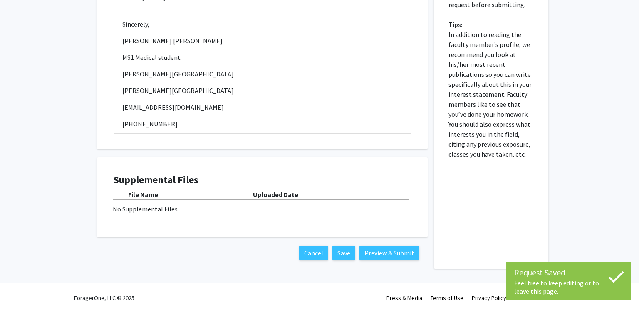
click at [229, 203] on div "File Name Uploaded Date No Supplemental Files" at bounding box center [262, 202] width 297 height 25
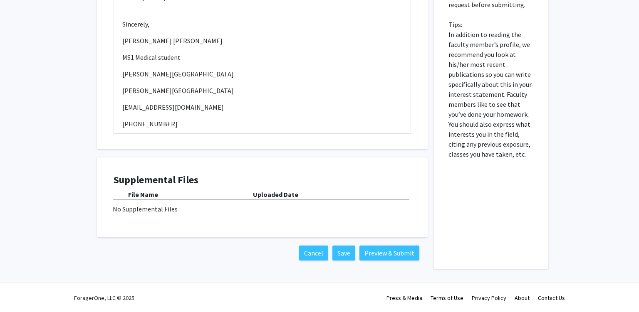
click at [116, 212] on div "No Supplemental Files" at bounding box center [262, 209] width 299 height 10
drag, startPoint x: 116, startPoint y: 212, endPoint x: 183, endPoint y: 212, distance: 67.0
click at [182, 212] on div "No Supplemental Files" at bounding box center [262, 209] width 299 height 10
click at [188, 210] on div "No Supplemental Files" at bounding box center [262, 209] width 299 height 10
click at [269, 195] on b "Uploaded Date" at bounding box center [275, 195] width 45 height 8
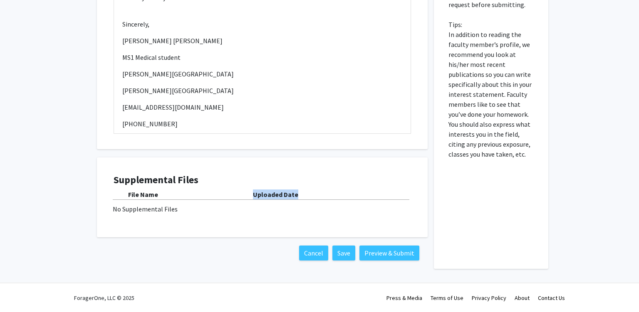
drag, startPoint x: 269, startPoint y: 195, endPoint x: 324, endPoint y: 191, distance: 55.4
click at [318, 192] on div "Uploaded Date" at bounding box center [332, 195] width 158 height 10
click at [183, 200] on div "File Name Uploaded Date No Supplemental Files" at bounding box center [262, 202] width 297 height 25
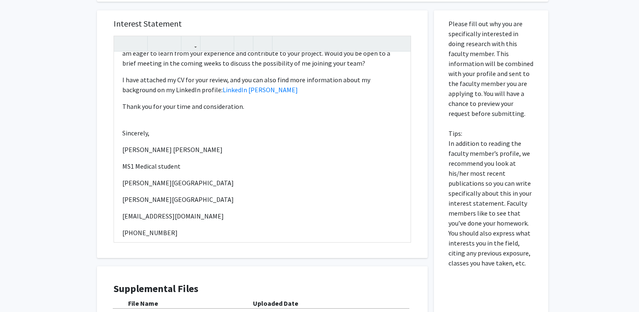
scroll to position [263, 0]
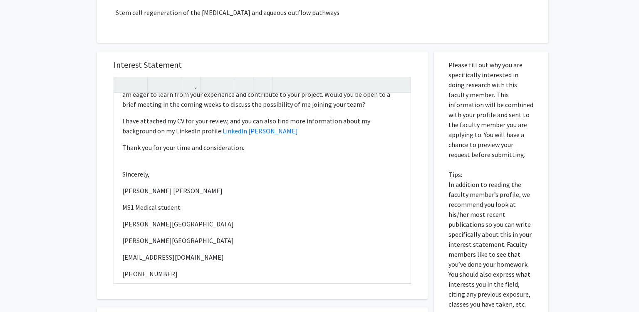
click at [318, 61] on p "Please fill out why you are specifically interested in doing research with this…" at bounding box center [490, 185] width 85 height 250
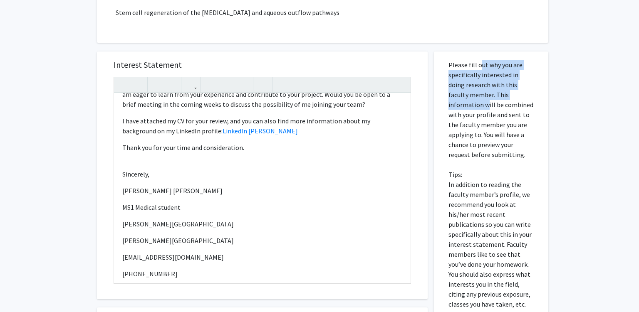
drag, startPoint x: 480, startPoint y: 61, endPoint x: 490, endPoint y: 102, distance: 42.4
click at [318, 95] on p "Please fill out why you are specifically interested in doing research with this…" at bounding box center [490, 185] width 85 height 250
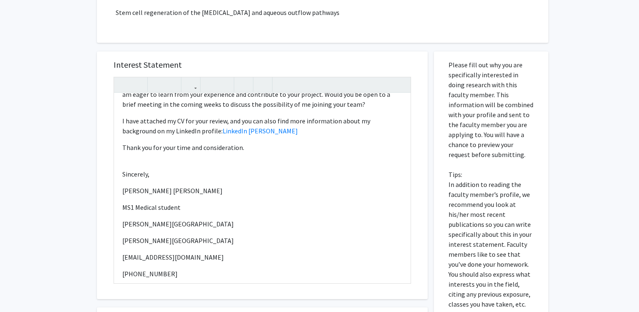
click at [318, 142] on p "Please fill out why you are specifically interested in doing research with this…" at bounding box center [490, 185] width 85 height 250
click at [318, 95] on p "Please fill out why you are specifically interested in doing research with this…" at bounding box center [490, 185] width 85 height 250
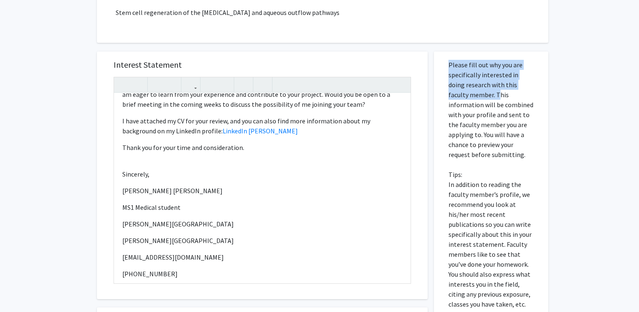
drag, startPoint x: 478, startPoint y: 95, endPoint x: 488, endPoint y: 155, distance: 60.9
click at [318, 155] on p "Please fill out why you are specifically interested in doing research with this…" at bounding box center [490, 185] width 85 height 250
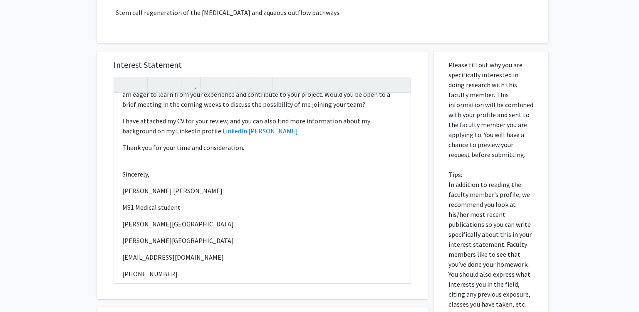
click at [318, 191] on p "Please fill out why you are specifically interested in doing research with this…" at bounding box center [490, 185] width 85 height 250
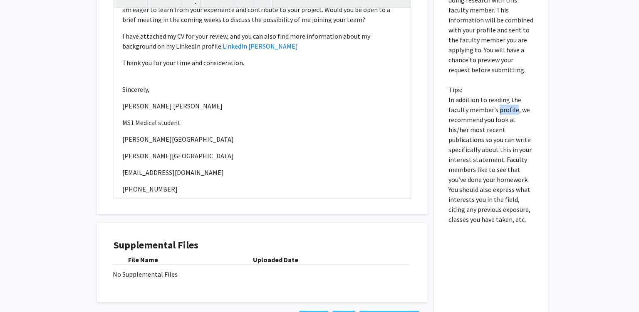
scroll to position [413, 0]
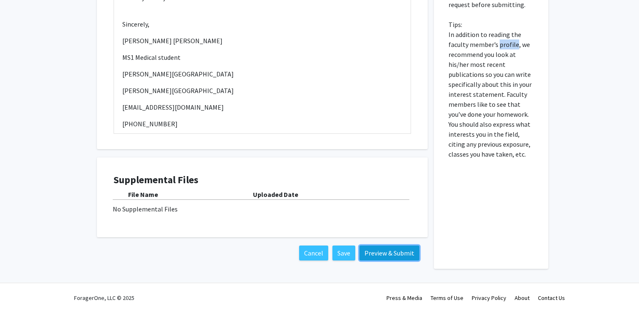
click at [318, 254] on button "Preview & Submit" at bounding box center [389, 253] width 60 height 15
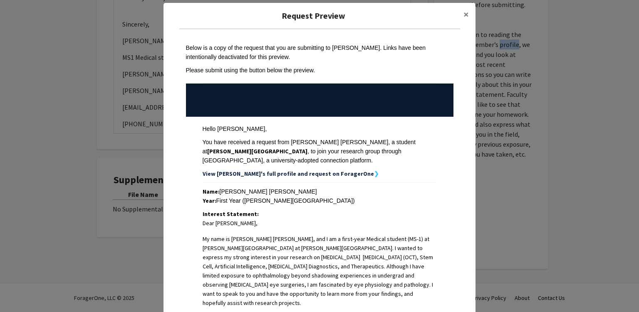
scroll to position [0, 0]
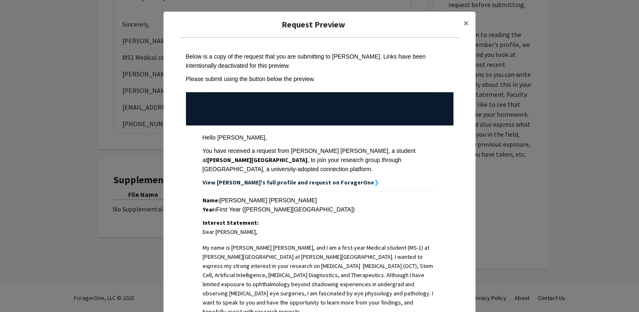
click at [241, 55] on div "Below is a copy of the request that you are submitting to Joel Schuman. Links h…" at bounding box center [319, 61] width 267 height 18
drag, startPoint x: 241, startPoint y: 55, endPoint x: 292, endPoint y: 59, distance: 51.3
click at [281, 59] on div "Below is a copy of the request that you are submitting to Joel Schuman. Links h…" at bounding box center [319, 61] width 267 height 18
click at [309, 65] on div "Below is a copy of the request that you are submitting to Joel Schuman. Links h…" at bounding box center [319, 61] width 267 height 18
click at [318, 55] on div "Below is a copy of the request that you are submitting to Joel Schuman. Links h…" at bounding box center [319, 61] width 267 height 18
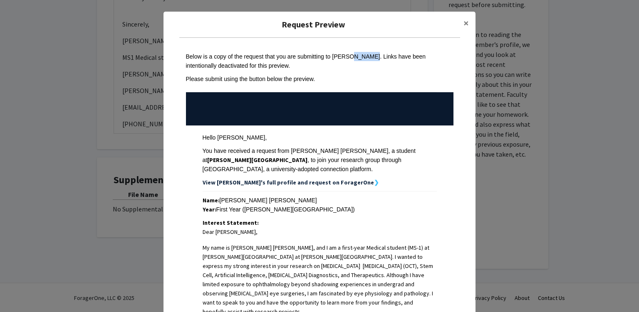
click at [318, 55] on div "Below is a copy of the request that you are submitting to Joel Schuman. Links h…" at bounding box center [319, 61] width 267 height 18
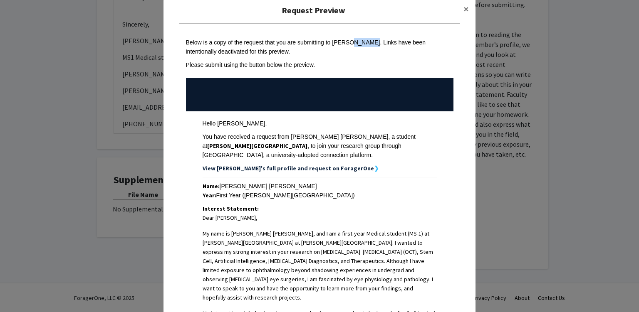
scroll to position [50, 0]
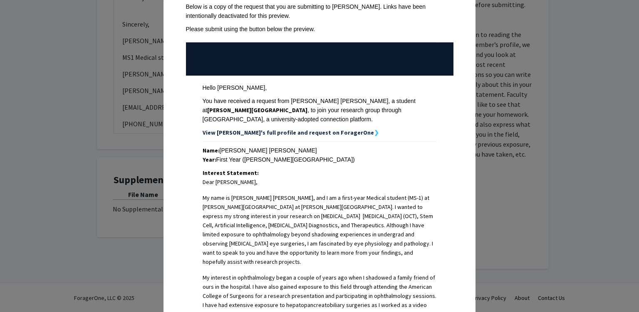
click at [282, 109] on div "You have received a request from Parisa Yazdankhah Kenary, a student at Thomas …" at bounding box center [320, 109] width 234 height 27
click at [318, 113] on div "You have received a request from Parisa Yazdankhah Kenary, a student at Thomas …" at bounding box center [320, 109] width 234 height 27
click at [314, 133] on strong "View Parisa's full profile and request on ForagerOne" at bounding box center [288, 132] width 171 height 7
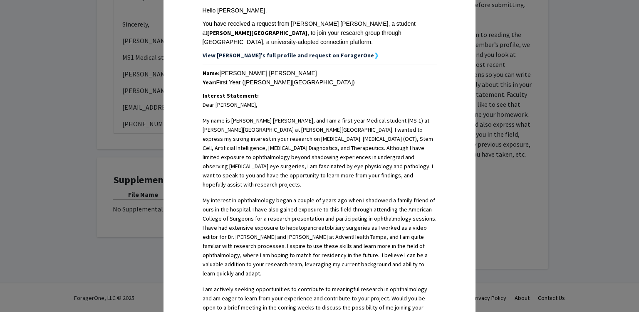
scroll to position [200, 0]
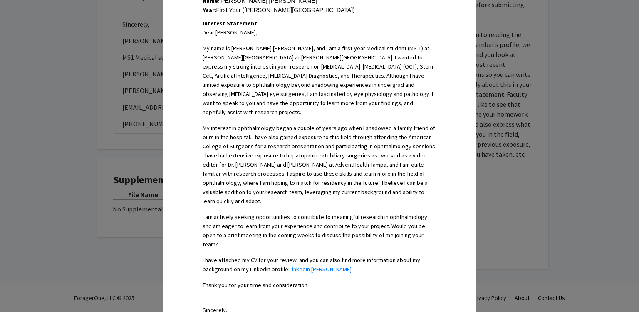
click at [251, 161] on p "My interest in ophthalmology began a couple of years ago when I shadowed a fami…" at bounding box center [320, 165] width 234 height 82
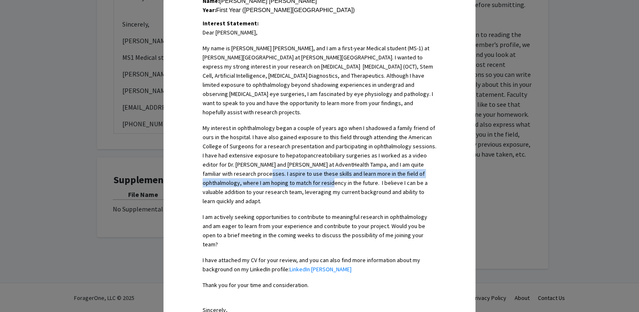
drag, startPoint x: 251, startPoint y: 161, endPoint x: 312, endPoint y: 192, distance: 68.3
click at [286, 179] on p "My interest in ophthalmology began a couple of years ago when I shadowed a fami…" at bounding box center [320, 165] width 234 height 82
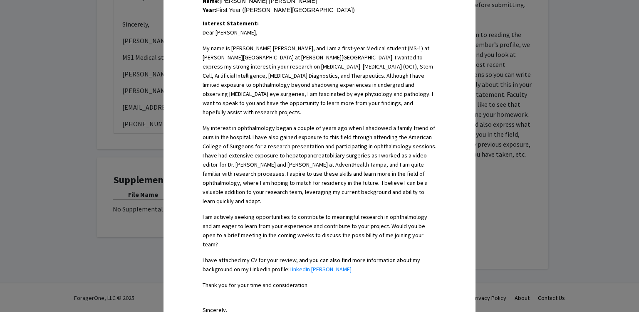
click at [272, 213] on p "I am actively seeking opportunities to contribute to meaningful research in oph…" at bounding box center [320, 231] width 234 height 37
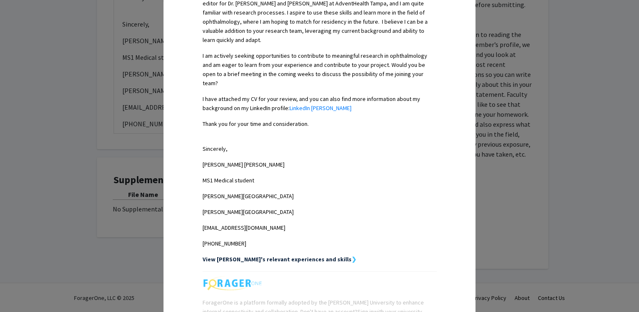
scroll to position [419, 0]
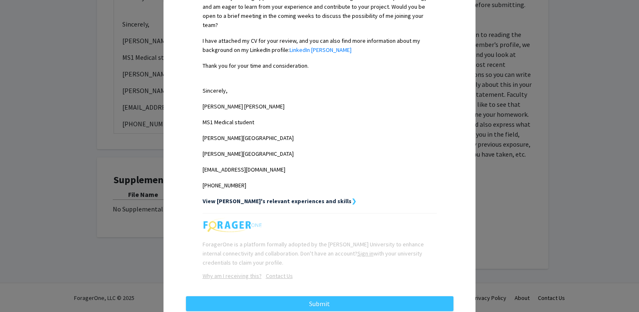
click at [304, 198] on strong "View Parisa's relevant experiences and skills" at bounding box center [277, 201] width 149 height 7
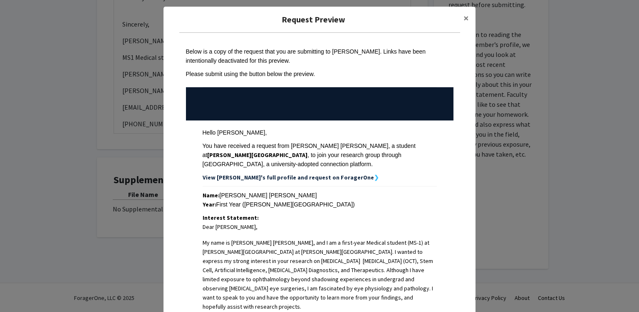
scroll to position [0, 0]
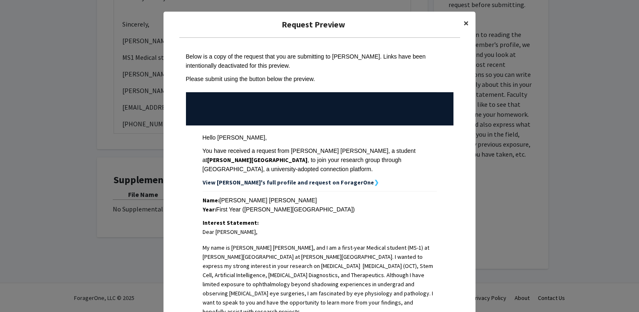
click at [318, 27] on button "×" at bounding box center [466, 23] width 19 height 23
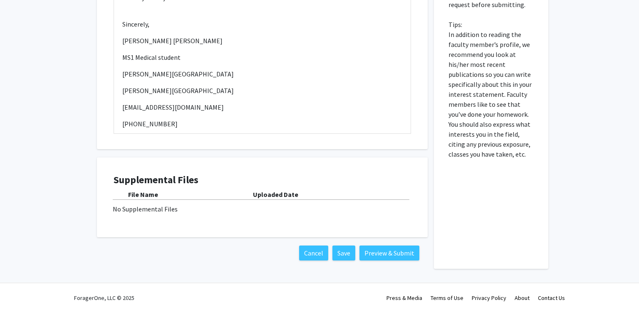
click at [165, 216] on div "Supplemental Files File Name Uploaded Date No Supplemental Files" at bounding box center [262, 197] width 297 height 47
click at [165, 215] on div "Supplemental Files File Name Uploaded Date No Supplemental Files" at bounding box center [262, 197] width 297 height 47
click at [237, 215] on div "Supplemental Files File Name Uploaded Date No Supplemental Files" at bounding box center [262, 197] width 297 height 47
click at [275, 198] on b "Uploaded Date" at bounding box center [275, 195] width 45 height 8
drag, startPoint x: 275, startPoint y: 198, endPoint x: 225, endPoint y: 218, distance: 54.8
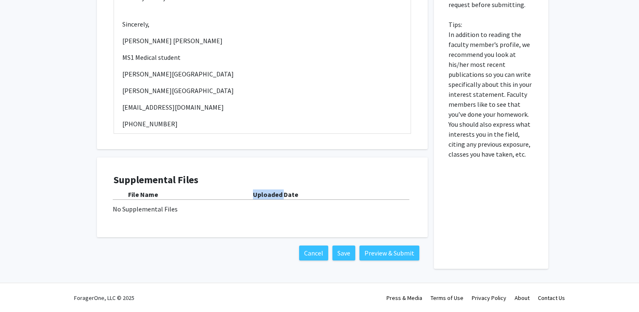
click at [275, 198] on b "Uploaded Date" at bounding box center [275, 195] width 45 height 8
click at [148, 210] on div "No Supplemental Files" at bounding box center [262, 209] width 299 height 10
drag, startPoint x: 151, startPoint y: 209, endPoint x: 154, endPoint y: 229, distance: 19.9
click at [240, 218] on div "Supplemental Files File Name Uploaded Date No Supplemental Files" at bounding box center [262, 197] width 297 height 47
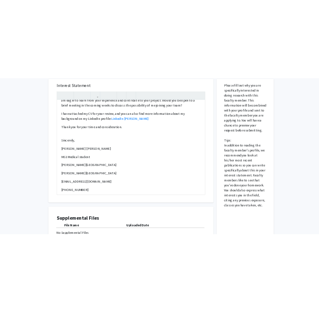
scroll to position [413, 0]
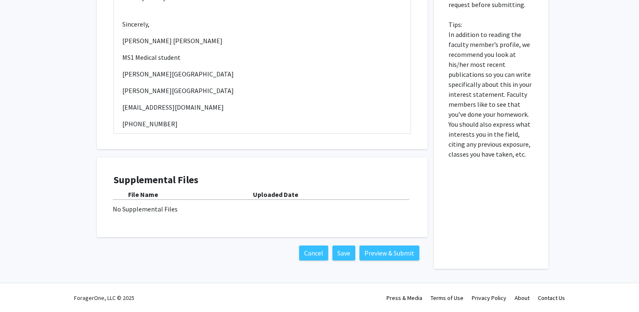
click at [137, 186] on h4 "Supplemental Files" at bounding box center [262, 180] width 297 height 12
click at [126, 172] on div "Supplemental Files File Name Uploaded Date No Supplemental Files" at bounding box center [262, 197] width 314 height 63
drag, startPoint x: 126, startPoint y: 172, endPoint x: 224, endPoint y: 180, distance: 98.9
click at [193, 178] on div "Supplemental Files File Name Uploaded Date No Supplemental Files" at bounding box center [262, 197] width 314 height 63
drag, startPoint x: 257, startPoint y: 76, endPoint x: 257, endPoint y: 91, distance: 15.4
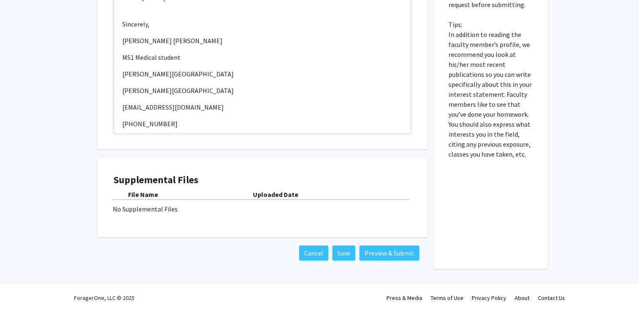
click at [258, 86] on p "Thomas Jefferson University - Center City" at bounding box center [262, 91] width 280 height 10
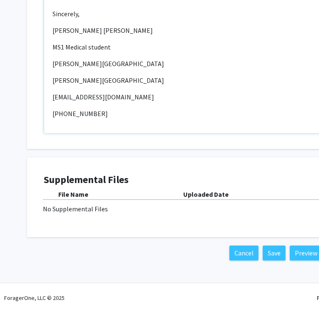
scroll to position [228, 0]
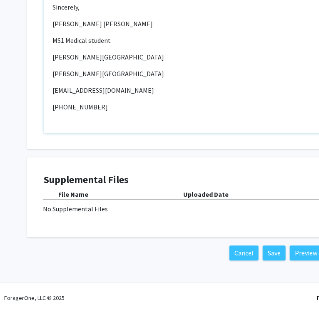
type textarea "<p>Dear Dr. Schuman,</p><p>My name is Parisa Yazdankhah Kenary, and I am a firs…"
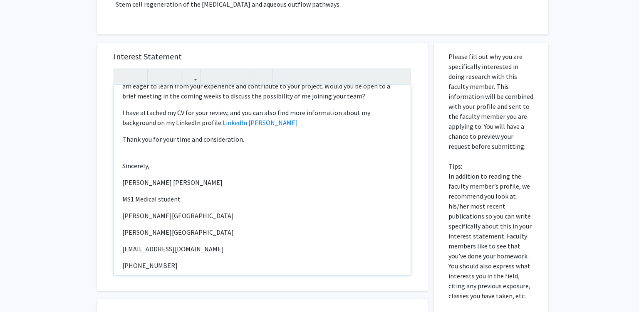
scroll to position [282, 0]
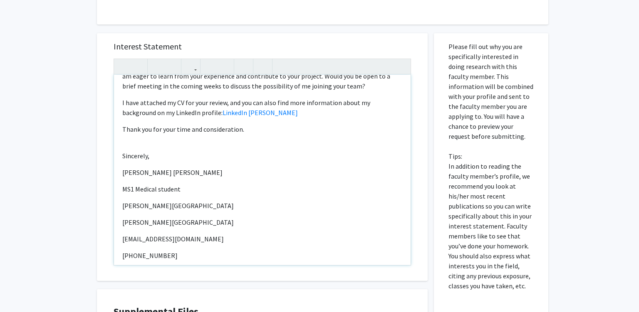
drag, startPoint x: 198, startPoint y: 242, endPoint x: 201, endPoint y: 247, distance: 4.9
click at [199, 251] on p "(813) 970-7842" at bounding box center [262, 256] width 280 height 10
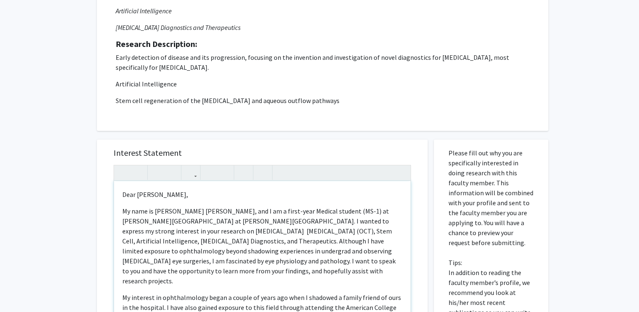
scroll to position [150, 0]
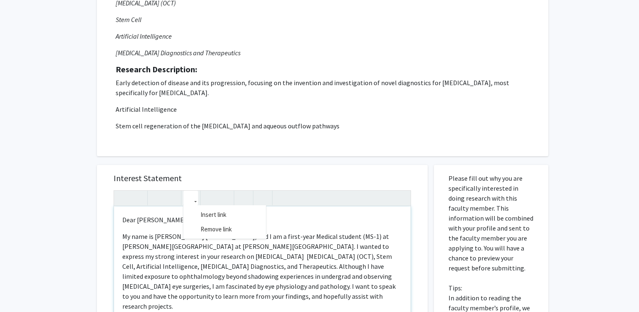
click at [194, 203] on button "button" at bounding box center [190, 198] width 15 height 15
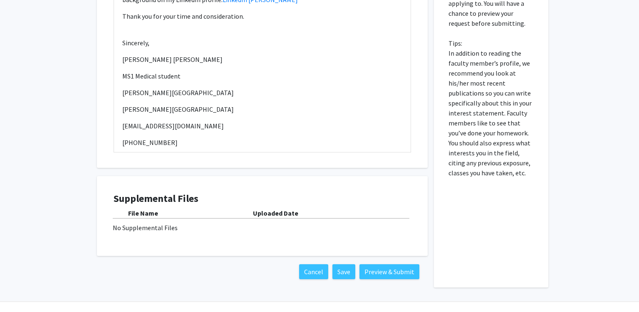
scroll to position [413, 0]
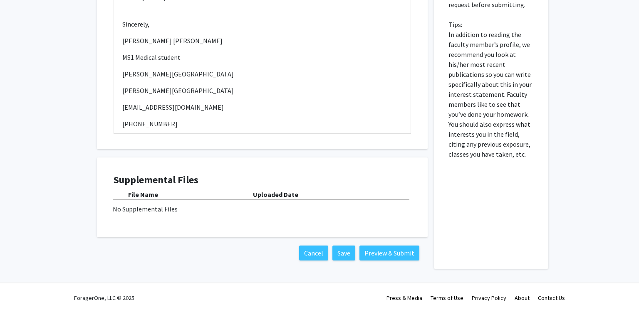
click at [147, 207] on div "No Supplemental Files" at bounding box center [262, 209] width 299 height 10
drag, startPoint x: 147, startPoint y: 207, endPoint x: 169, endPoint y: 210, distance: 22.3
click at [169, 210] on div "No Supplemental Files" at bounding box center [262, 209] width 299 height 10
click at [179, 209] on div "No Supplemental Files" at bounding box center [262, 209] width 299 height 10
click at [281, 197] on b "Uploaded Date" at bounding box center [275, 195] width 45 height 8
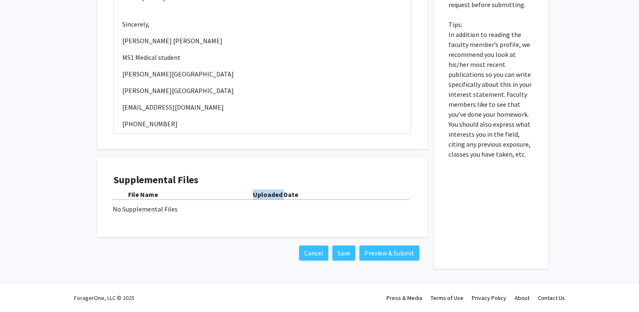
drag, startPoint x: 280, startPoint y: 197, endPoint x: 257, endPoint y: 204, distance: 24.2
click at [269, 199] on div "Uploaded Date" at bounding box center [332, 195] width 158 height 10
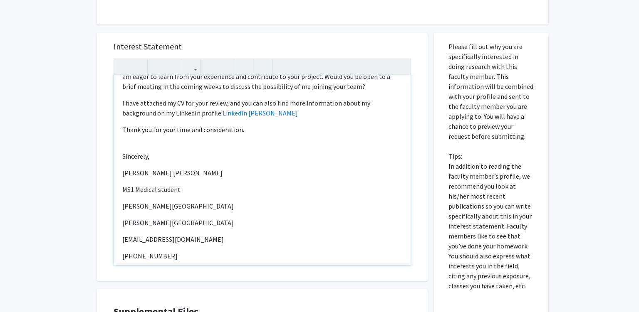
scroll to position [0, 0]
click at [217, 98] on p "I have attached my CV for your review, and you can also find more information a…" at bounding box center [262, 108] width 280 height 20
click at [309, 100] on p "I have attached my CV for your review, and you can also find more information a…" at bounding box center [262, 108] width 280 height 20
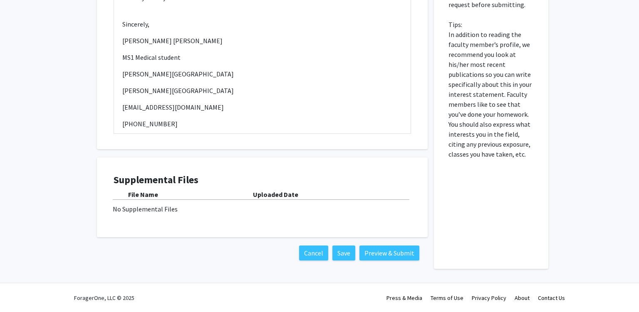
click at [162, 214] on div "No Supplemental Files" at bounding box center [262, 209] width 299 height 10
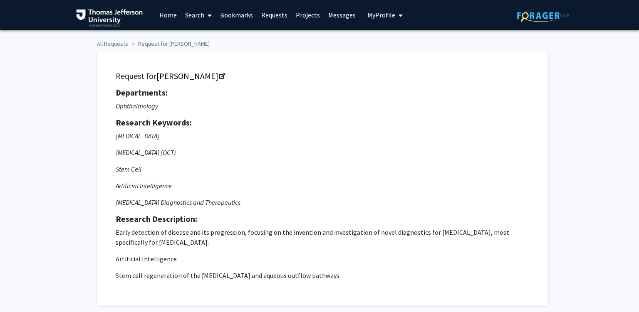
click at [280, 21] on link "Requests" at bounding box center [274, 14] width 35 height 29
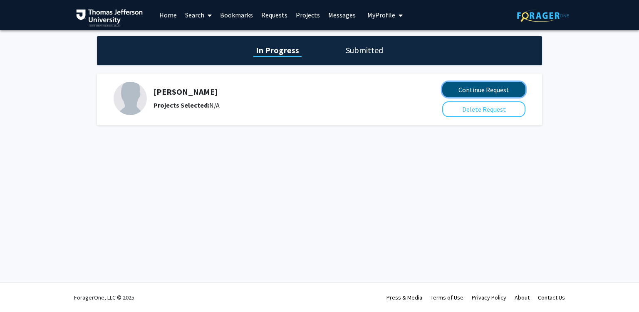
click at [318, 94] on button "Continue Request" at bounding box center [483, 89] width 83 height 15
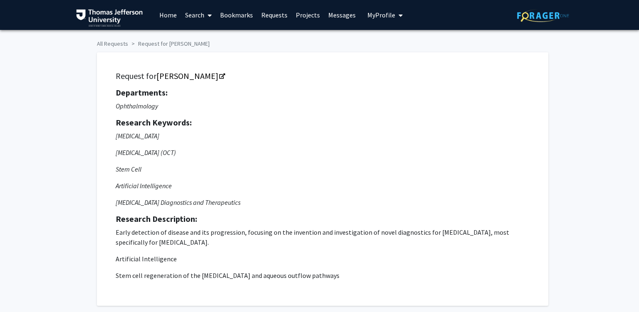
click at [318, 17] on icon "My profile dropdown to access profile and logout" at bounding box center [400, 15] width 4 height 7
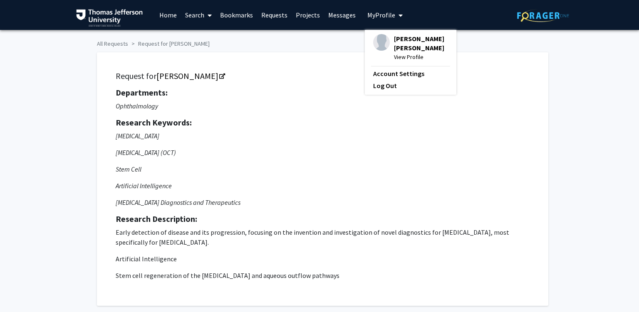
click at [318, 57] on div "Parisa Yazdankhah Kenary View Profile" at bounding box center [410, 47] width 75 height 27
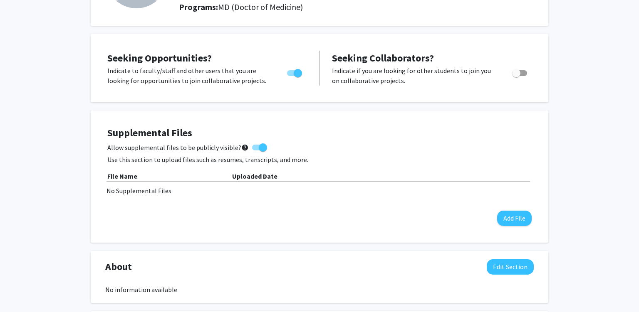
scroll to position [131, 0]
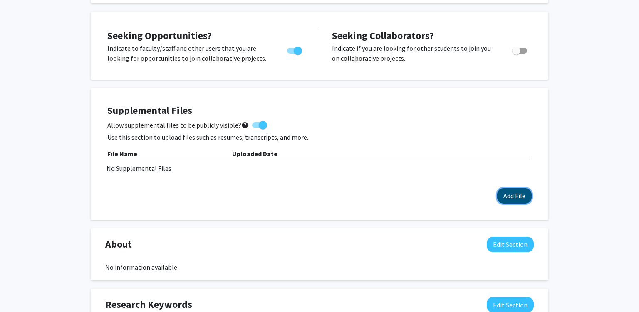
click at [318, 200] on button "Add File" at bounding box center [514, 195] width 35 height 15
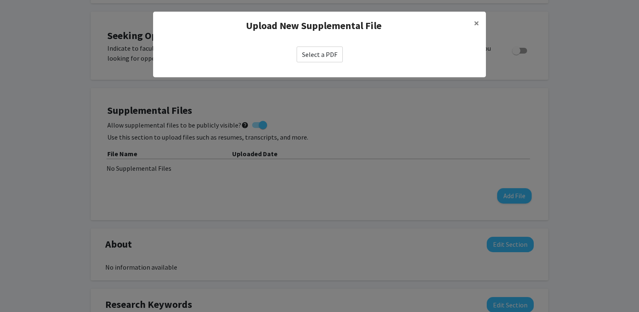
click at [314, 56] on label "Select a PDF" at bounding box center [320, 55] width 46 height 16
click at [0, 0] on input "Select a PDF" at bounding box center [0, 0] width 0 height 0
select select "custom"
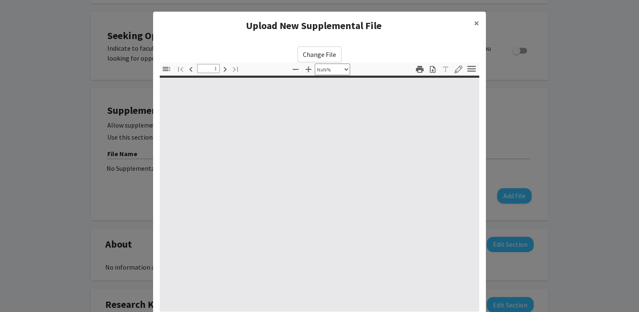
type input "0"
select select "auto"
type input "1"
select select "auto"
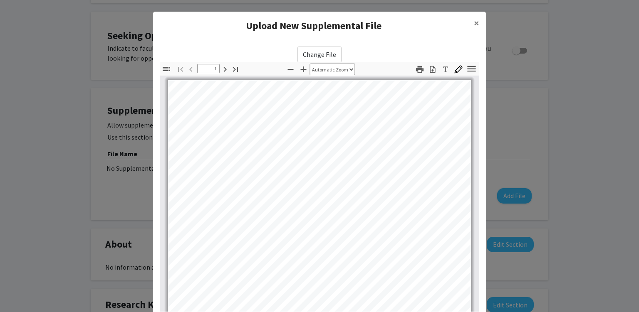
scroll to position [0, 0]
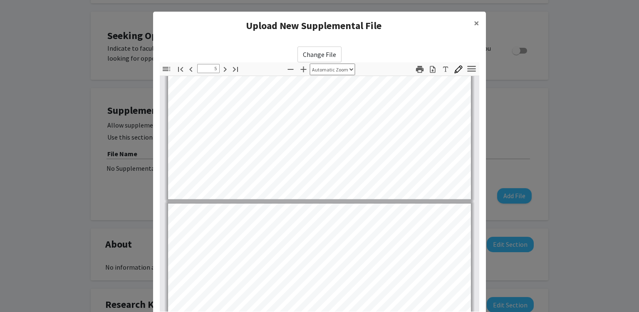
type input "6"
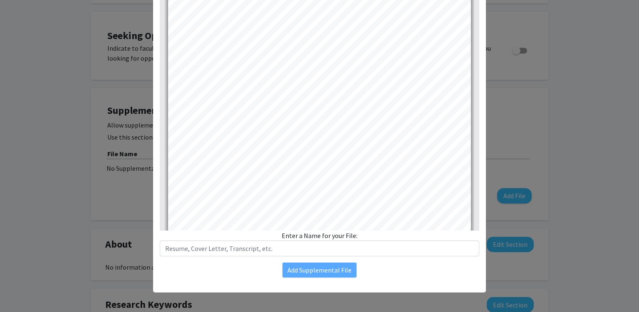
scroll to position [2107, 0]
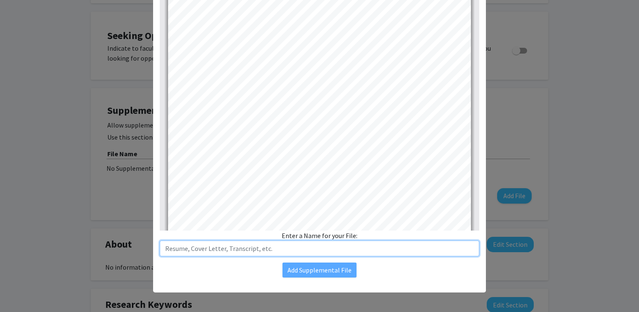
click at [211, 249] on input "text" at bounding box center [319, 249] width 319 height 16
type input "CV"
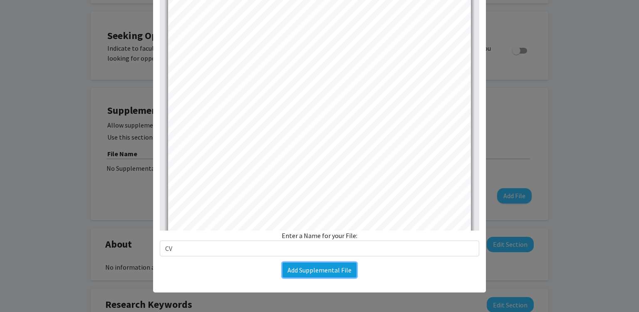
click at [301, 275] on button "Add Supplemental File" at bounding box center [319, 270] width 74 height 15
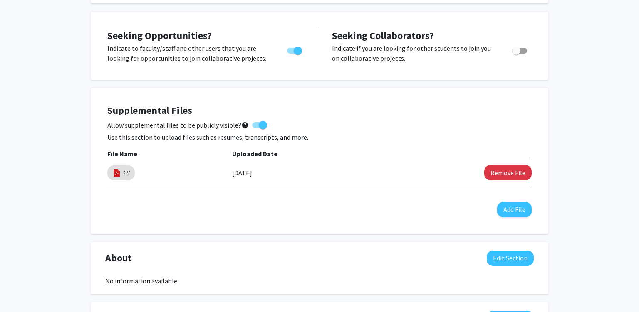
scroll to position [0, 0]
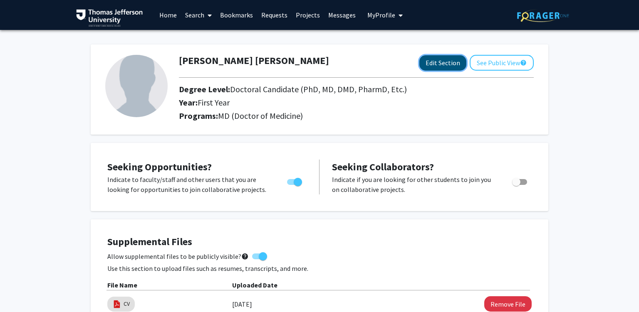
click at [318, 64] on button "Edit Section" at bounding box center [442, 62] width 47 height 15
select select "first_year"
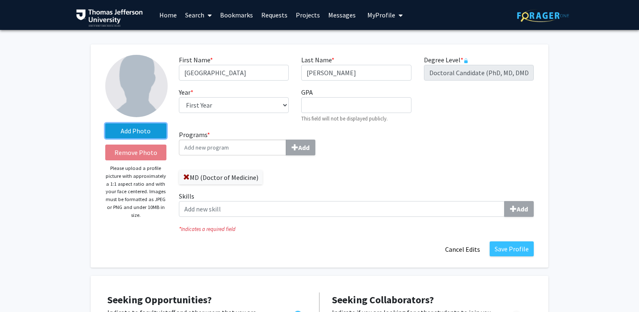
click at [136, 129] on label "Add Photo" at bounding box center [135, 131] width 61 height 15
click at [0, 0] on input "Add Photo" at bounding box center [0, 0] width 0 height 0
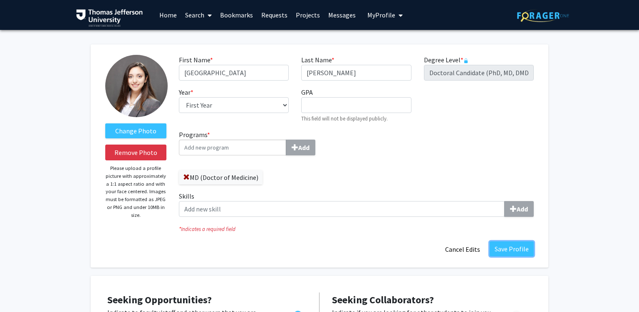
click at [318, 251] on button "Save Profile" at bounding box center [512, 249] width 44 height 15
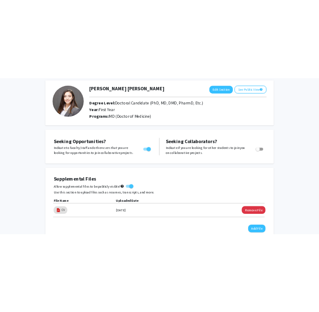
scroll to position [176, 0]
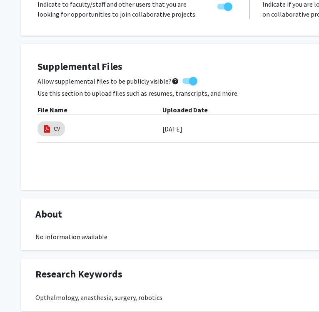
click at [184, 183] on div "Supplemental Files Allow supplemental files to be publicly visible? help Use th…" at bounding box center [250, 117] width 458 height 146
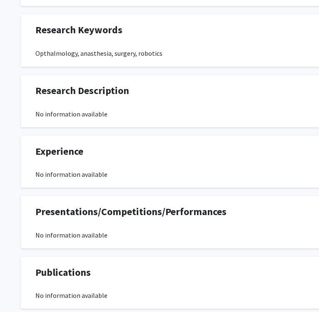
scroll to position [527, 0]
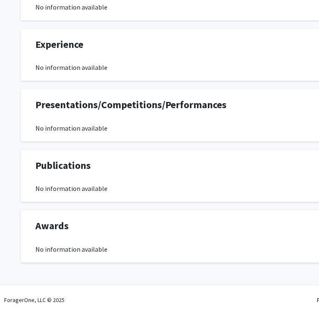
click at [123, 66] on div "No information available" at bounding box center [249, 67] width 428 height 10
click at [114, 122] on div "Presentations/Competitions/Performances Edit Section No information available" at bounding box center [249, 115] width 441 height 36
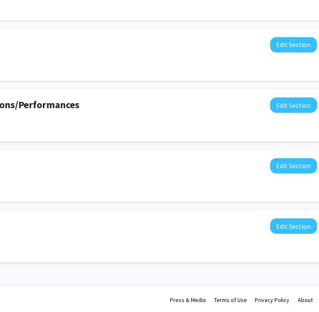
scroll to position [527, 150]
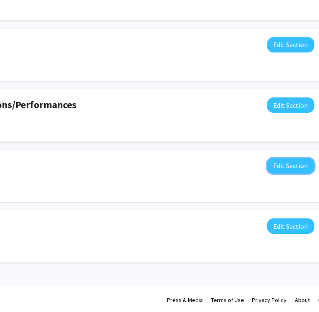
click at [286, 164] on button "Edit Section" at bounding box center [290, 165] width 47 height 15
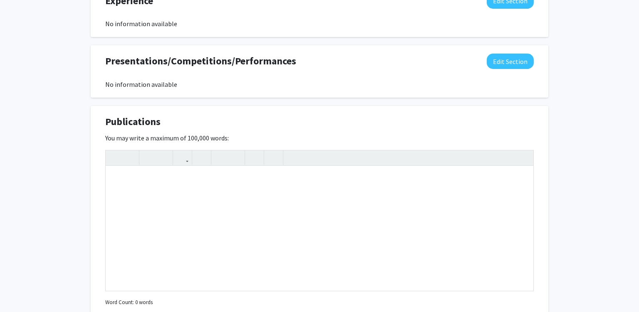
scroll to position [709, 0]
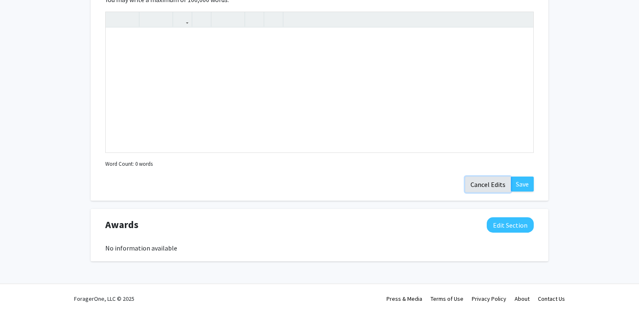
click at [318, 181] on button "Cancel Edits" at bounding box center [488, 185] width 46 height 16
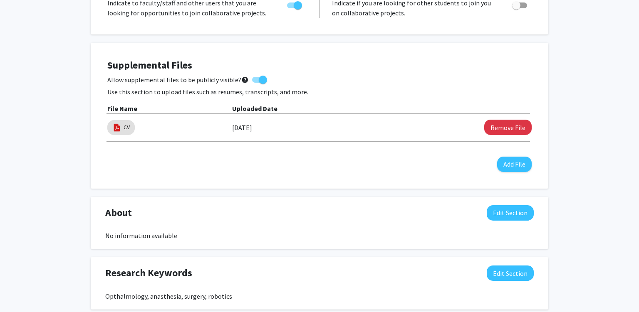
scroll to position [0, 0]
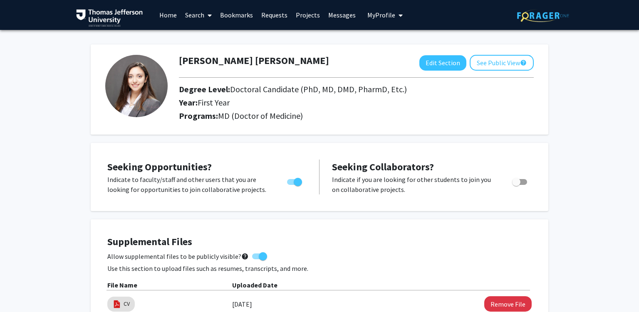
click at [280, 15] on link "Requests" at bounding box center [274, 14] width 35 height 29
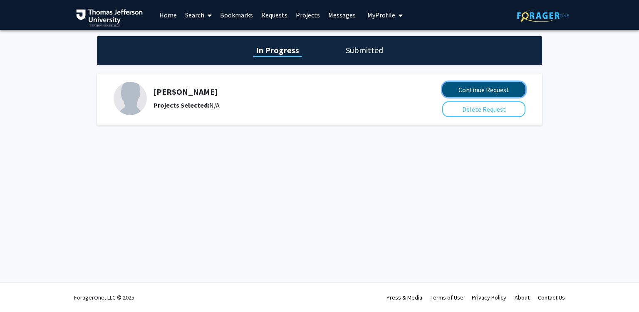
click at [318, 86] on button "Continue Request" at bounding box center [483, 89] width 83 height 15
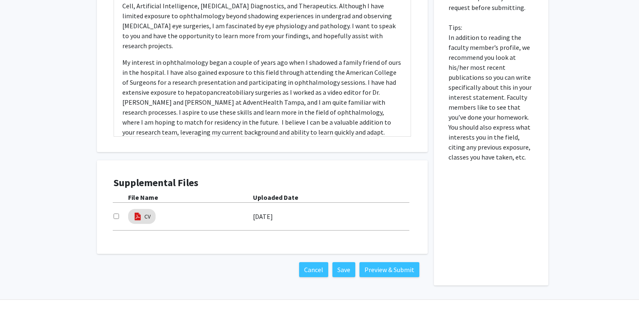
scroll to position [427, 0]
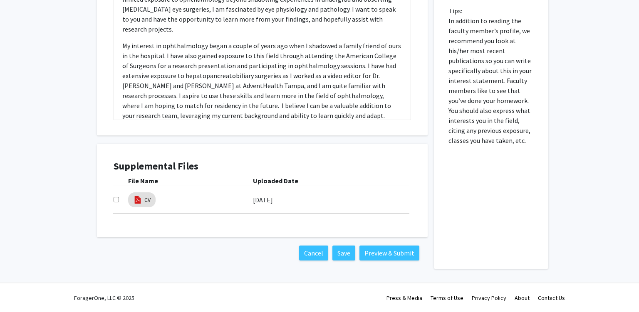
click at [115, 201] on input "checkbox" at bounding box center [116, 199] width 5 height 5
checkbox input "true"
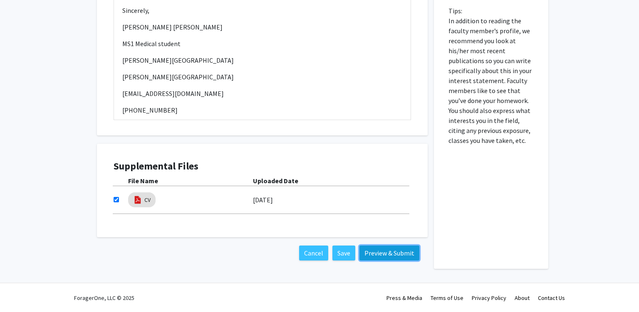
click at [318, 252] on button "Preview & Submit" at bounding box center [389, 253] width 60 height 15
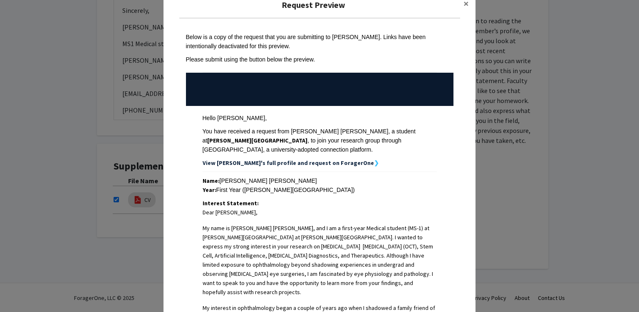
scroll to position [100, 0]
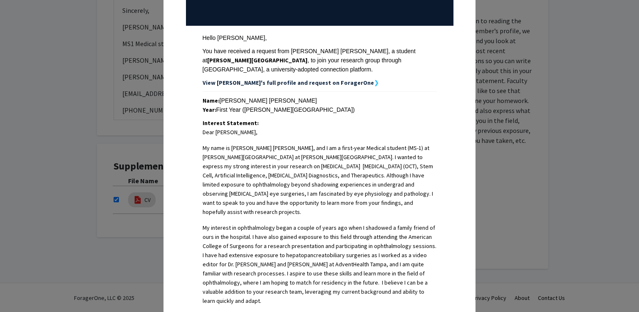
click at [318, 102] on div "Request Preview × Below is a copy of the request that you are submitting to Joe…" at bounding box center [319, 156] width 639 height 312
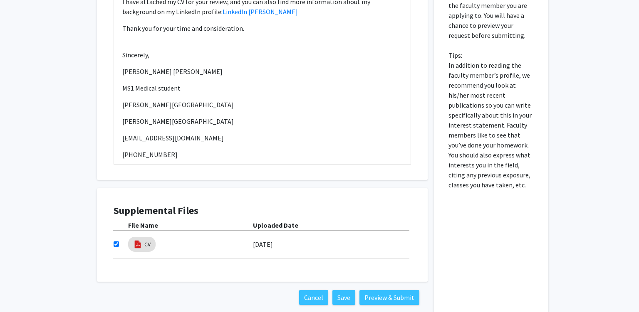
scroll to position [427, 0]
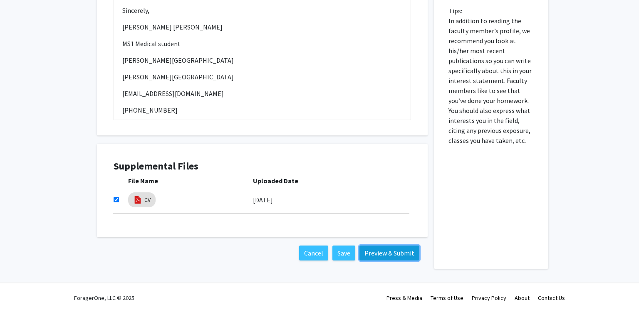
click at [318, 252] on button "Preview & Submit" at bounding box center [389, 253] width 60 height 15
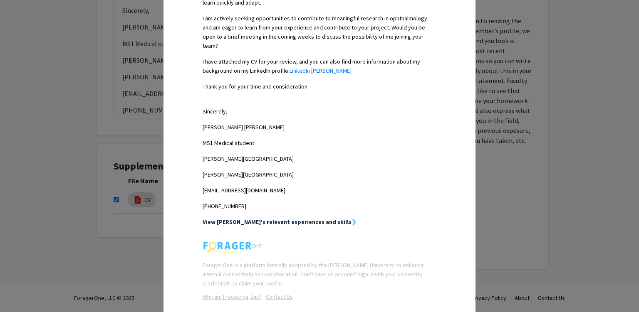
scroll to position [419, 0]
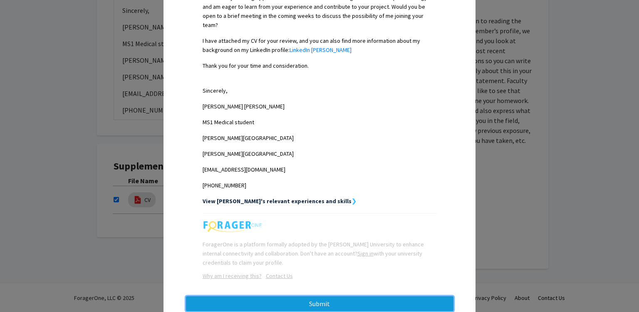
click at [318, 297] on button "Submit" at bounding box center [319, 304] width 267 height 15
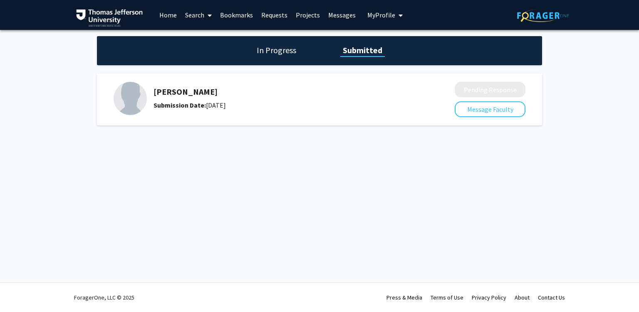
click at [282, 51] on h1 "In Progress" at bounding box center [276, 51] width 45 height 12
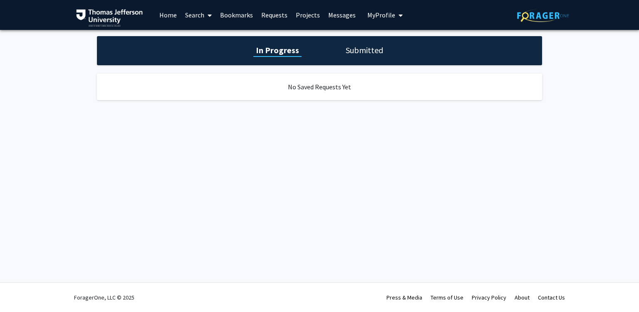
click at [318, 56] on h1 "Submitted" at bounding box center [364, 51] width 42 height 12
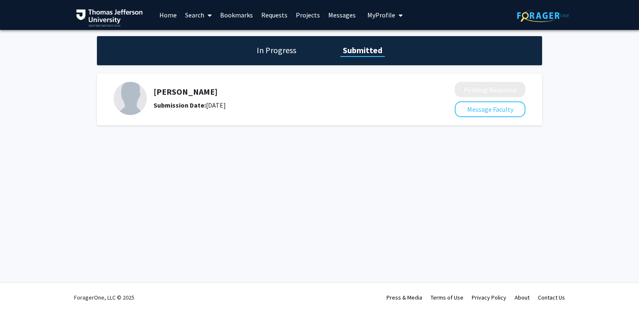
click at [205, 16] on span at bounding box center [207, 15] width 7 height 29
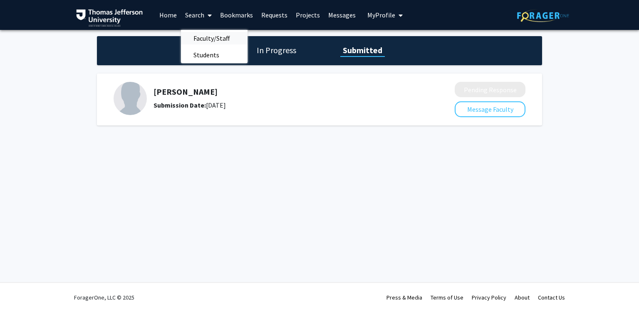
click at [215, 37] on span "Faculty/Staff" at bounding box center [211, 38] width 61 height 17
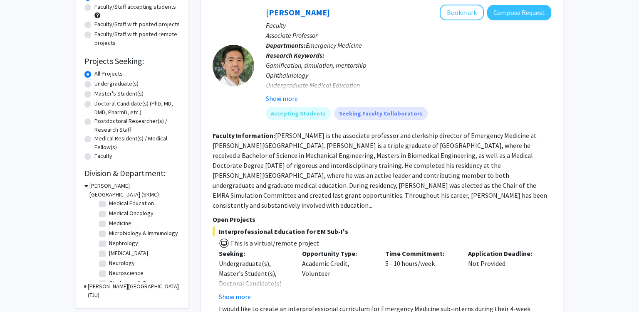
scroll to position [220, 0]
click at [109, 250] on label "Ophthalmology" at bounding box center [128, 249] width 38 height 9
click at [109, 250] on input "Ophthalmology" at bounding box center [111, 247] width 5 height 5
checkbox input "true"
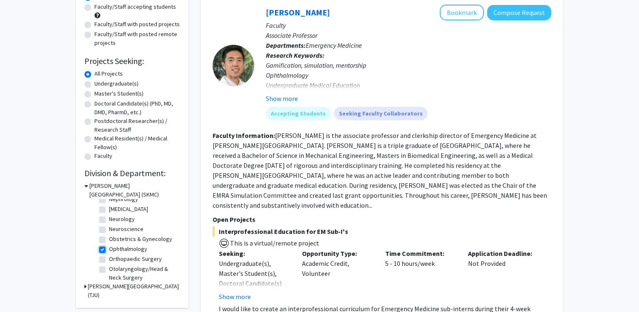
checkbox input "true"
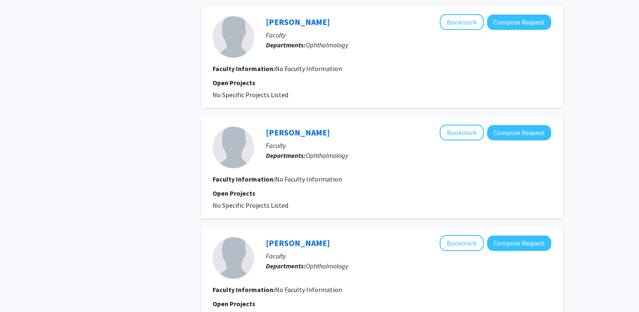
scroll to position [790, 0]
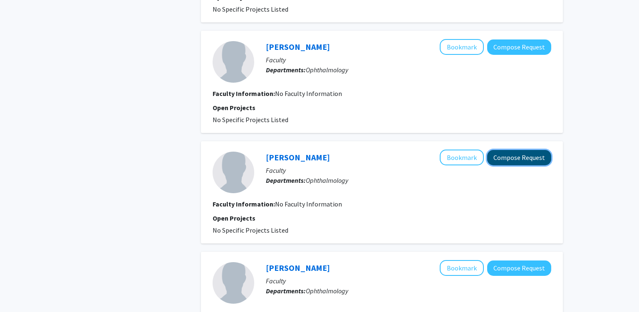
click at [318, 157] on button "Compose Request" at bounding box center [519, 157] width 64 height 15
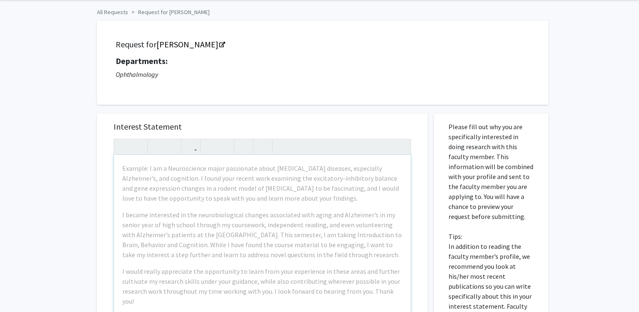
scroll to position [131, 0]
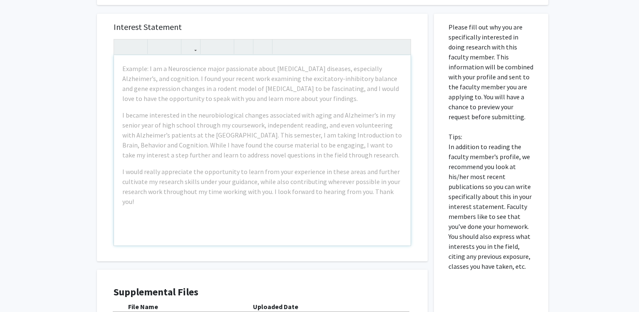
click at [242, 105] on div "Example: I am a Neuroscience major passionate about neurodegenerative diseases,…" at bounding box center [262, 150] width 297 height 191
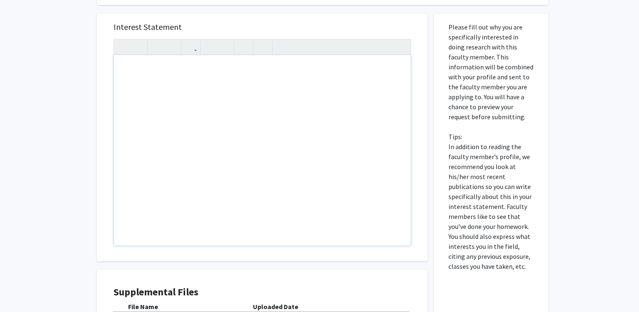
click at [139, 119] on div "Note to users with screen readers: Please press Alt+0 or Option+0 to deactivate…" at bounding box center [262, 150] width 297 height 191
paste div "Note to users with screen readers: Please press Alt+0 or Option+0 to deactivate…"
type textarea "<p>Dear Dr. Schuman,</p><p>My name is Parisa Yazdankhah Kenary, and I am a firs…"
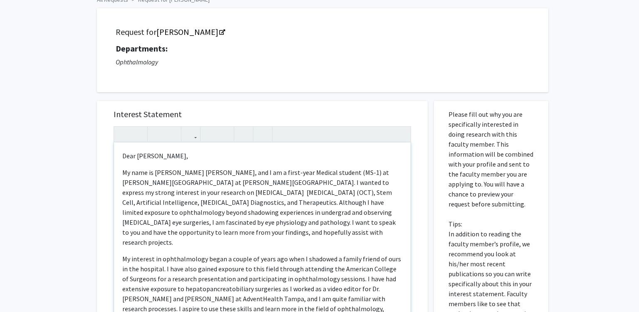
scroll to position [44, 0]
click at [195, 188] on p "My name is Parisa Yazdankhah Kenary, and I am a first-year Medical student (MS-…" at bounding box center [262, 208] width 280 height 80
click at [233, 198] on p "My name is Parisa Yazdankhah Kenary, and I am a first-year Medical student (MS-…" at bounding box center [262, 208] width 280 height 80
drag, startPoint x: 321, startPoint y: 186, endPoint x: 327, endPoint y: 195, distance: 11.2
click at [318, 186] on p "My name is Parisa Yazdankhah Kenary, and I am a first-year Medical student (MS-…" at bounding box center [262, 208] width 280 height 80
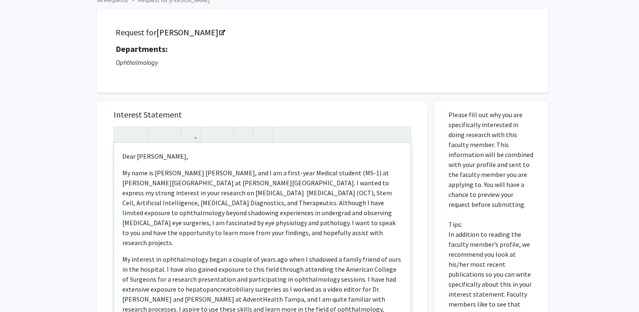
click at [318, 186] on p "My name is Parisa Yazdankhah Kenary, and I am a first-year Medical student (MS-…" at bounding box center [262, 208] width 280 height 80
click at [318, 182] on p "My name is Parisa Yazdankhah Kenary, and I am a first-year Medical student (MS-…" at bounding box center [262, 208] width 280 height 80
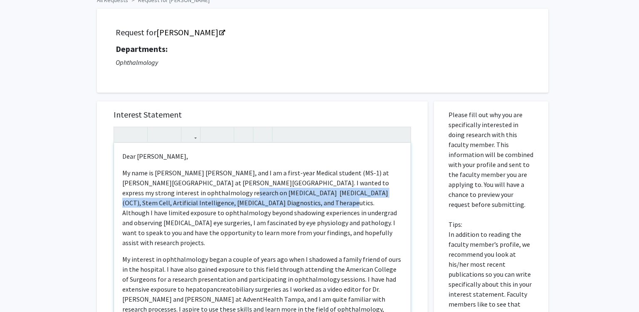
drag, startPoint x: 192, startPoint y: 193, endPoint x: 270, endPoint y: 205, distance: 78.6
click at [270, 205] on p "My name is Parisa Yazdankhah Kenary, and I am a first-year Medical student (MS-…" at bounding box center [262, 208] width 280 height 80
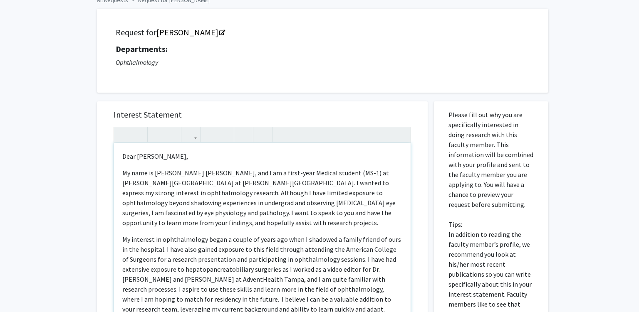
click at [318, 195] on p "My name is Parisa Yazdankhah Kenary, and I am a first-year Medical student (MS-…" at bounding box center [262, 198] width 280 height 60
click at [318, 182] on p "My name is Parisa Yazdankhah Kenary, and I am a first-year Medical student (MS-…" at bounding box center [262, 198] width 280 height 60
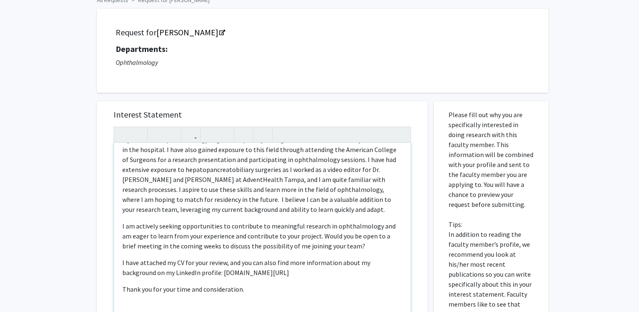
scroll to position [0, 0]
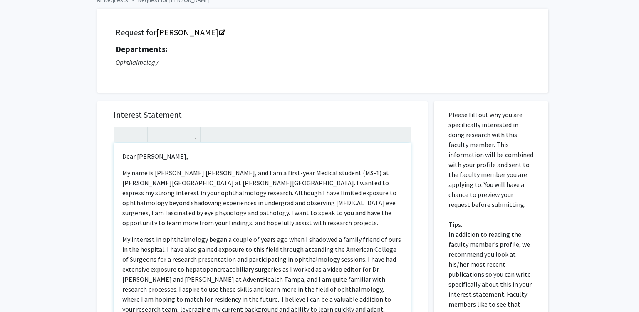
click at [167, 160] on p "Dear Dr. Schuman," at bounding box center [262, 156] width 280 height 10
click at [166, 160] on p "Dear Dr. Schuman," at bounding box center [262, 156] width 280 height 10
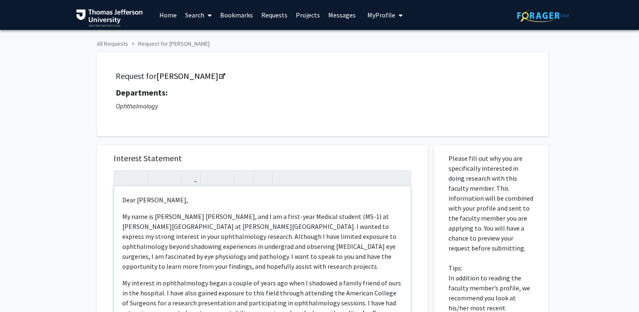
click at [175, 210] on div "Dear Dr. Schuman, My name is Parisa Yazdankhah Kenary, and I am a first-year Me…" at bounding box center [262, 282] width 297 height 191
drag, startPoint x: 147, startPoint y: 200, endPoint x: 172, endPoint y: 201, distance: 25.0
click at [172, 201] on p "Dear Dr. Schuman," at bounding box center [262, 200] width 280 height 10
type textarea "<p>Dear Dr. Razeghinejad,</p><p>My name is Parisa Yazdankhah Kenary, and I am a…"
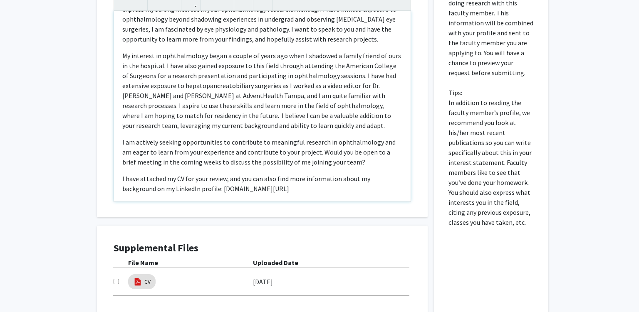
scroll to position [102, 0]
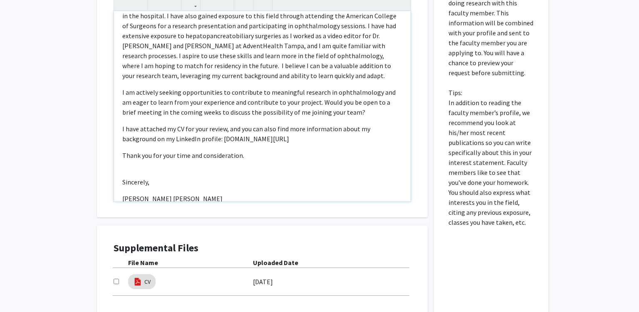
click at [252, 136] on p "I have attached my CV for your review, and you can also find more information a…" at bounding box center [262, 134] width 280 height 20
drag, startPoint x: 299, startPoint y: 138, endPoint x: 187, endPoint y: 142, distance: 112.4
click at [187, 142] on p "I have attached my CV for your review, and you can also find more information a…" at bounding box center [262, 134] width 280 height 20
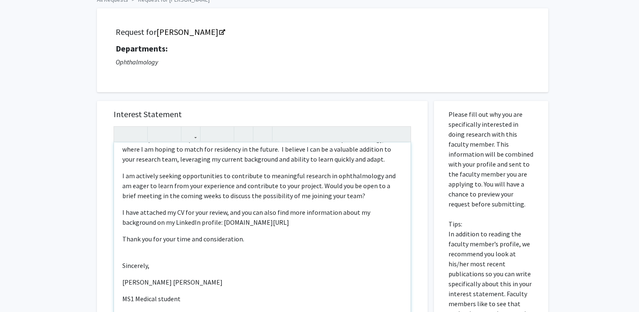
scroll to position [44, 0]
click at [190, 134] on icon "button" at bounding box center [190, 135] width 7 height 14
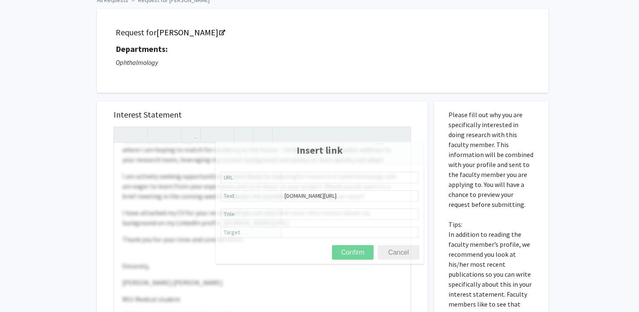
click at [223, 154] on body "Skip navigation Home Search Bookmarks Requests Projects Messages My Profile Par…" at bounding box center [319, 112] width 639 height 312
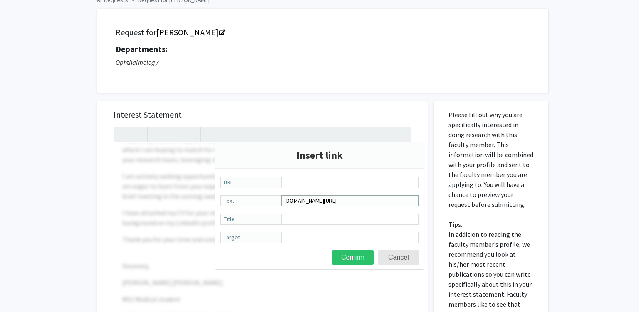
drag, startPoint x: 384, startPoint y: 200, endPoint x: 273, endPoint y: 200, distance: 111.1
click at [281, 200] on input "www.linkedin.com/in/parisa-y-163101bb" at bounding box center [349, 200] width 137 height 11
click at [318, 181] on input "URL" at bounding box center [349, 182] width 137 height 11
paste input "www.linkedin.com/in/parisa-y-163101bb"
type input "www.linkedin.com/in/parisa-y-163101bb"
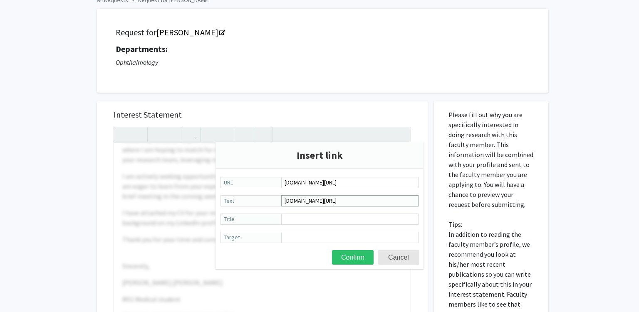
drag, startPoint x: 386, startPoint y: 202, endPoint x: 285, endPoint y: 202, distance: 100.7
click at [285, 202] on input "www.linkedin.com/in/parisa-y-163101bb" at bounding box center [349, 200] width 137 height 11
type input "LinkedIn Parisa Y Kenary"
click at [318, 259] on button "Confirm" at bounding box center [353, 257] width 42 height 15
type textarea "<p>Dear Dr. Razeghinejad,</p><p>My name is Parisa Yazdankhah Kenary, and I am a…"
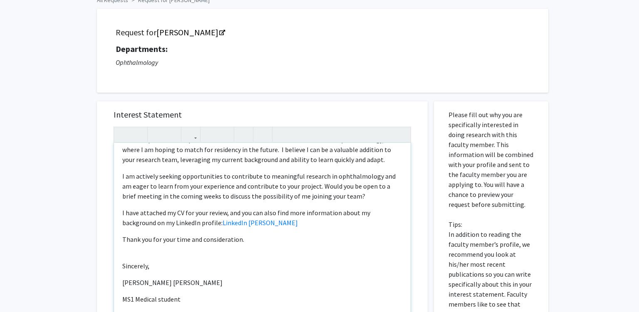
click at [275, 230] on div "Dear Dr. Razeghinejad, My name is Parisa Yazdankhah Kenary, and I am a first-ye…" at bounding box center [262, 238] width 297 height 191
click at [223, 223] on link "LinkedIn Parisa Y Kenary" at bounding box center [260, 223] width 75 height 8
click at [223, 224] on link "LinkedIn Parisa Y Kenary" at bounding box center [260, 223] width 75 height 8
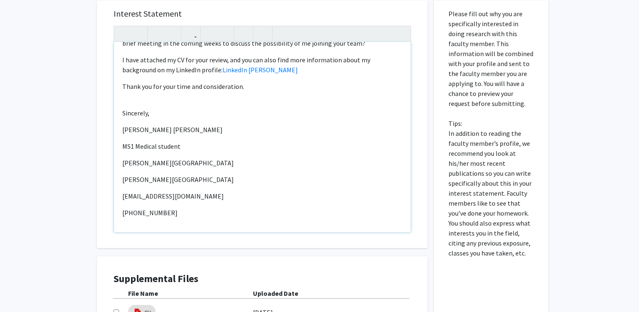
scroll to position [176, 0]
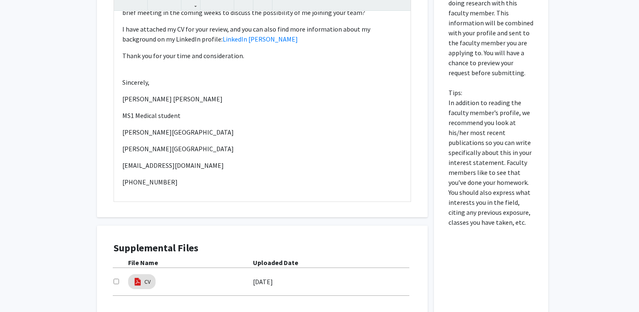
click at [117, 285] on input "checkbox" at bounding box center [116, 281] width 5 height 5
checkbox input "true"
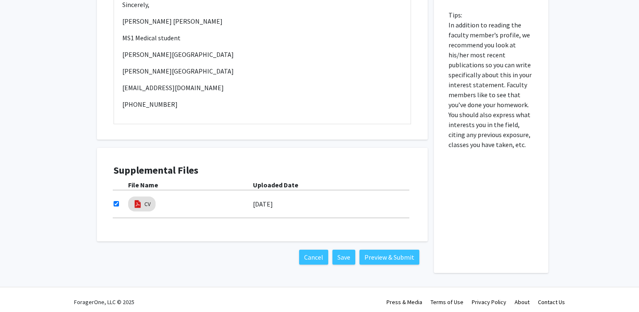
scroll to position [257, 0]
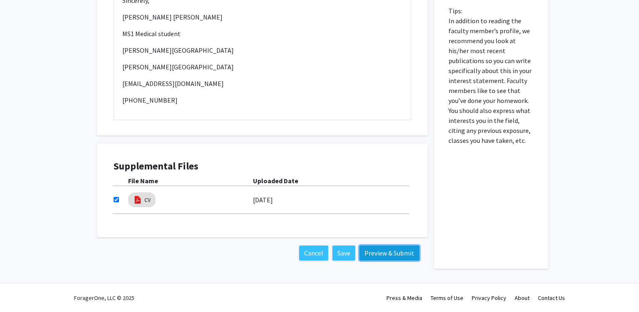
click at [318, 255] on button "Preview & Submit" at bounding box center [389, 253] width 60 height 15
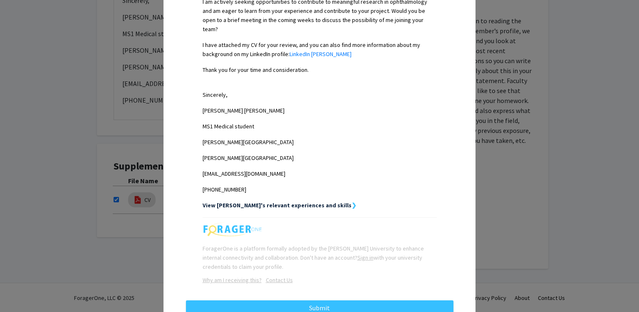
scroll to position [410, 0]
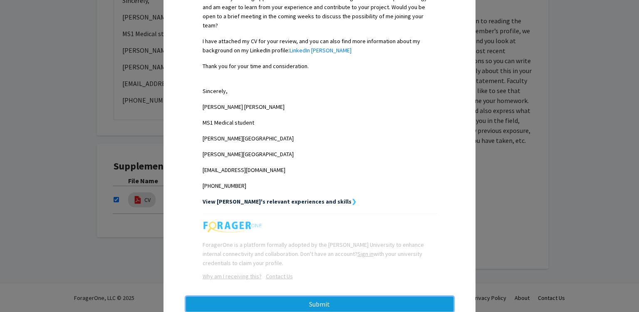
click at [318, 297] on button "Submit" at bounding box center [319, 304] width 267 height 15
